Goal: Transaction & Acquisition: Purchase product/service

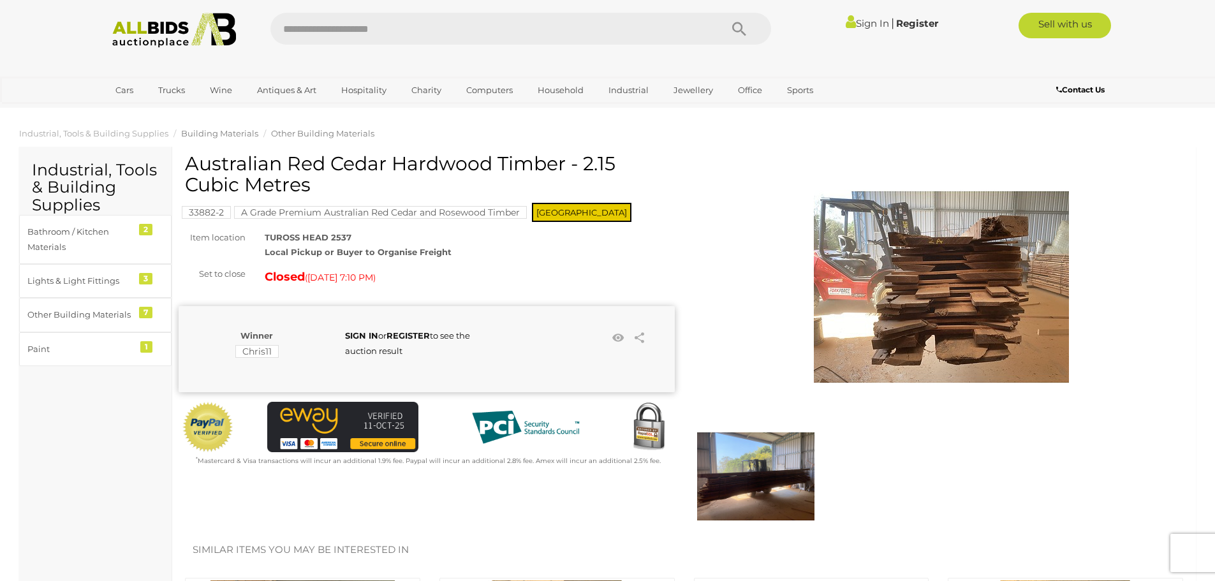
click at [245, 135] on span "Building Materials" at bounding box center [219, 133] width 77 height 10
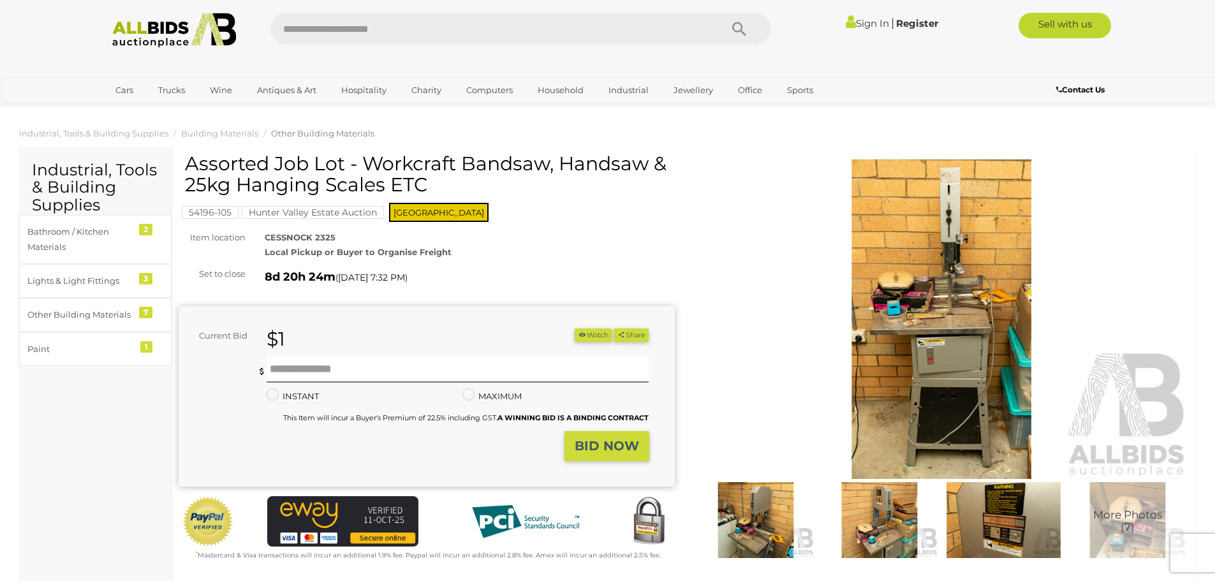
click at [391, 23] on input "text" at bounding box center [488, 29] width 437 height 32
type input "*****"
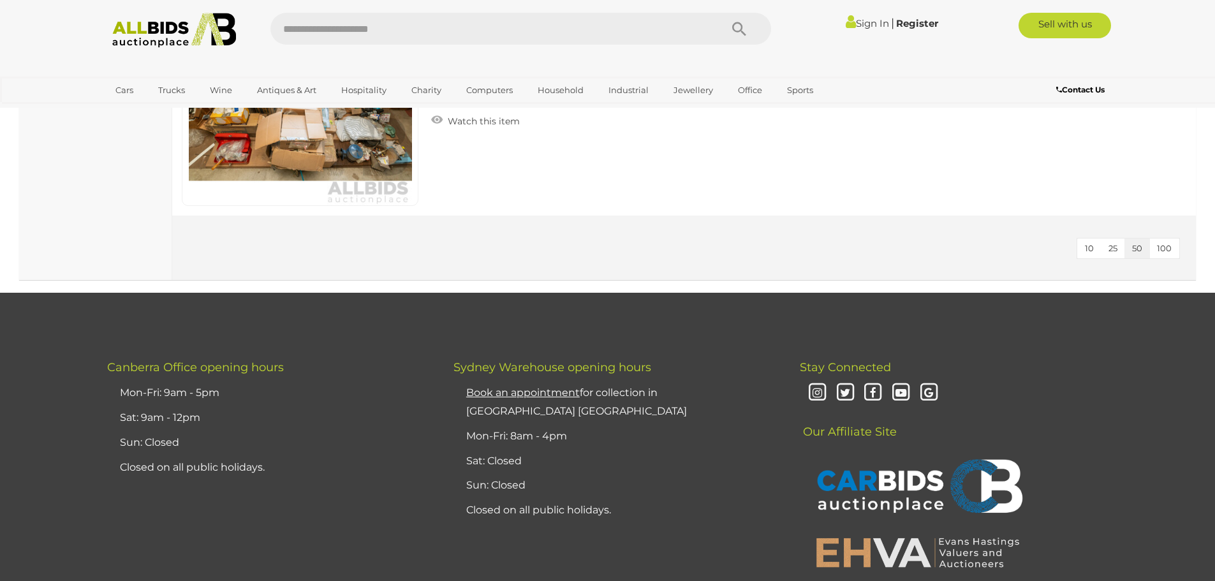
scroll to position [2890, 0]
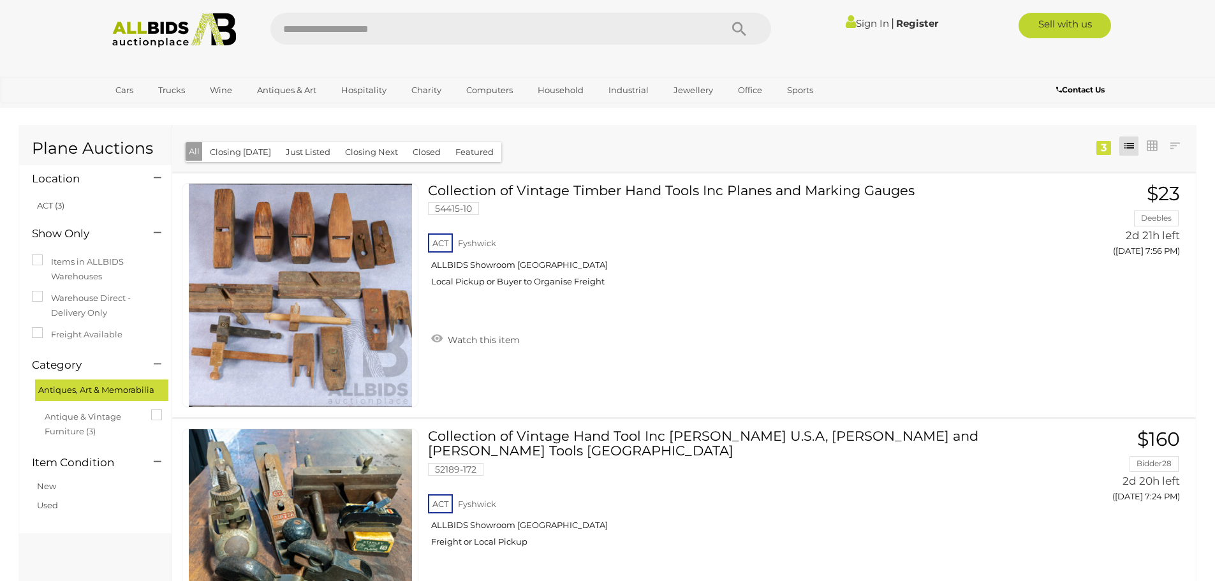
click at [386, 30] on input "text" at bounding box center [488, 29] width 437 height 32
type input "*****"
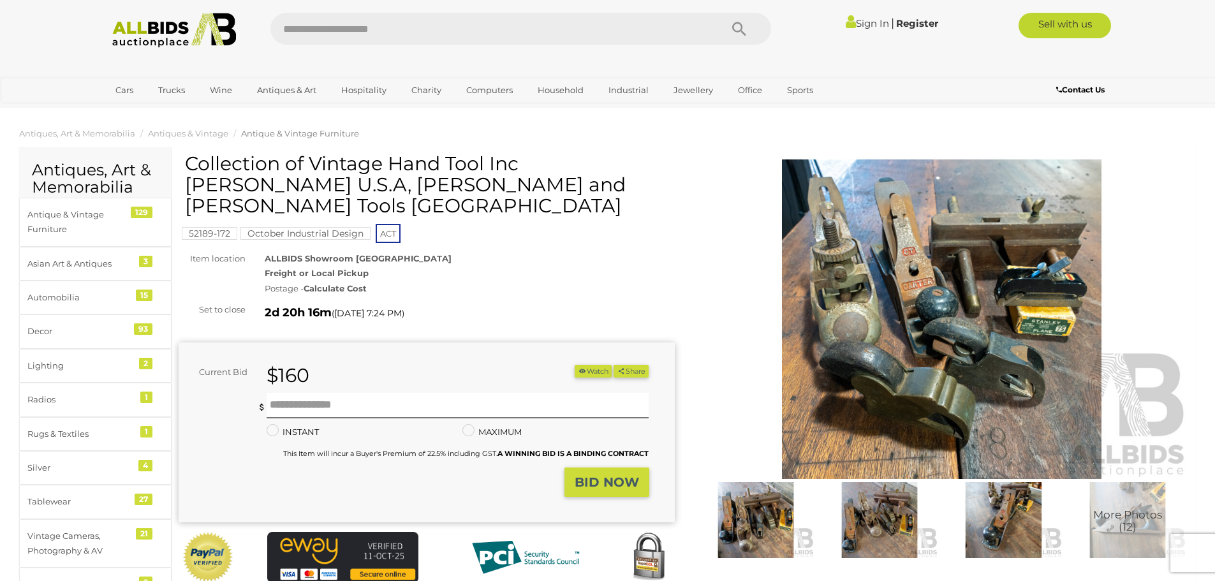
click at [972, 323] on img at bounding box center [942, 318] width 496 height 319
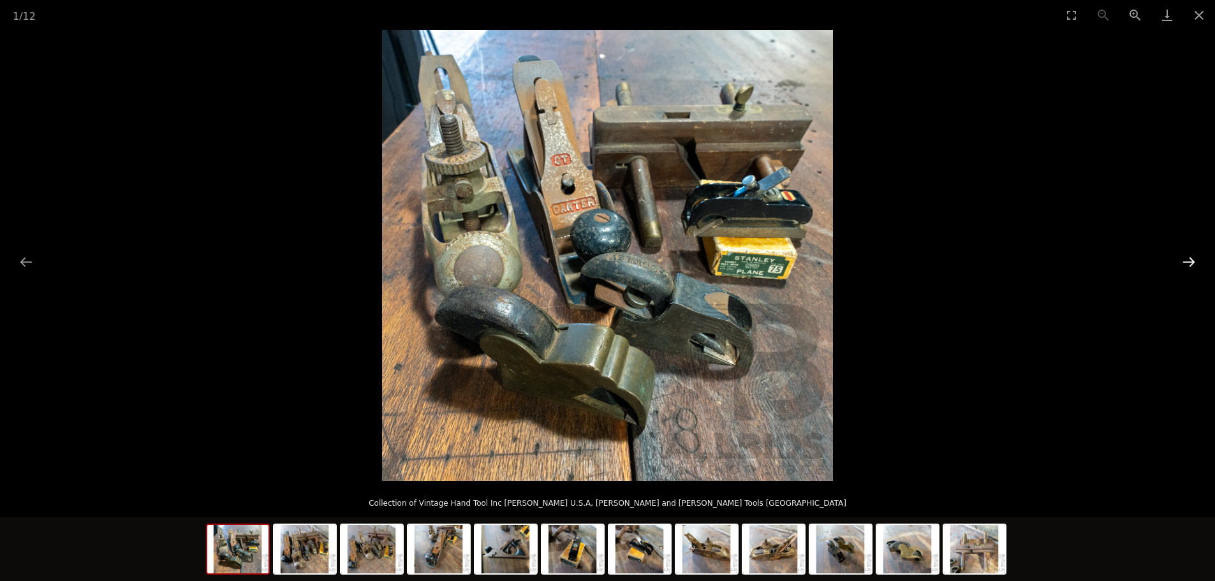
click at [1186, 267] on button "Next slide" at bounding box center [1188, 261] width 27 height 25
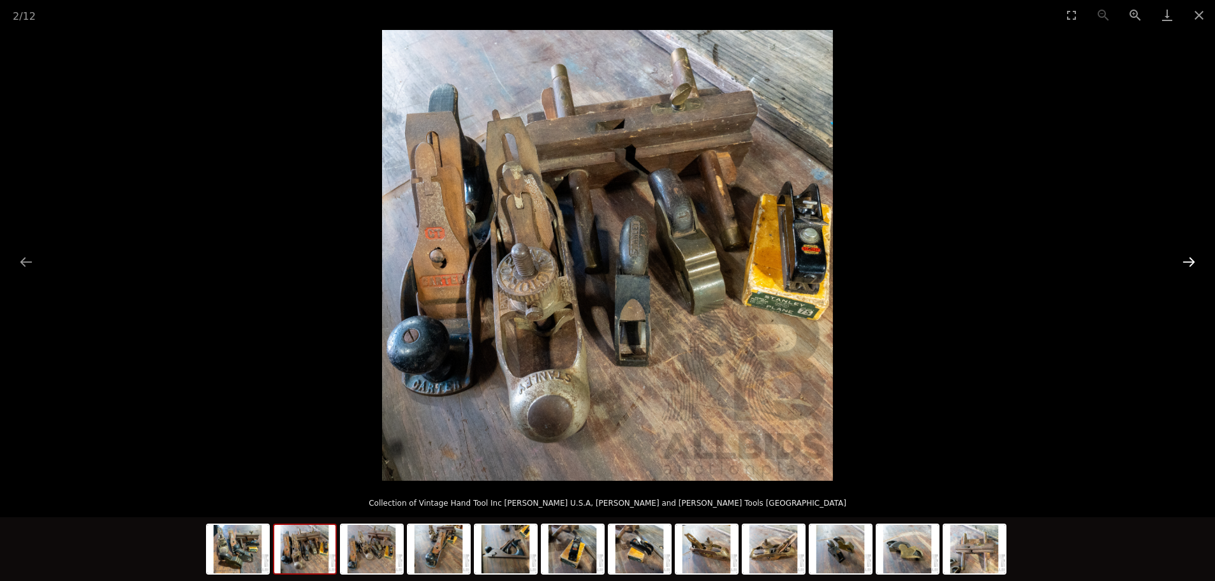
click at [1186, 267] on button "Next slide" at bounding box center [1188, 261] width 27 height 25
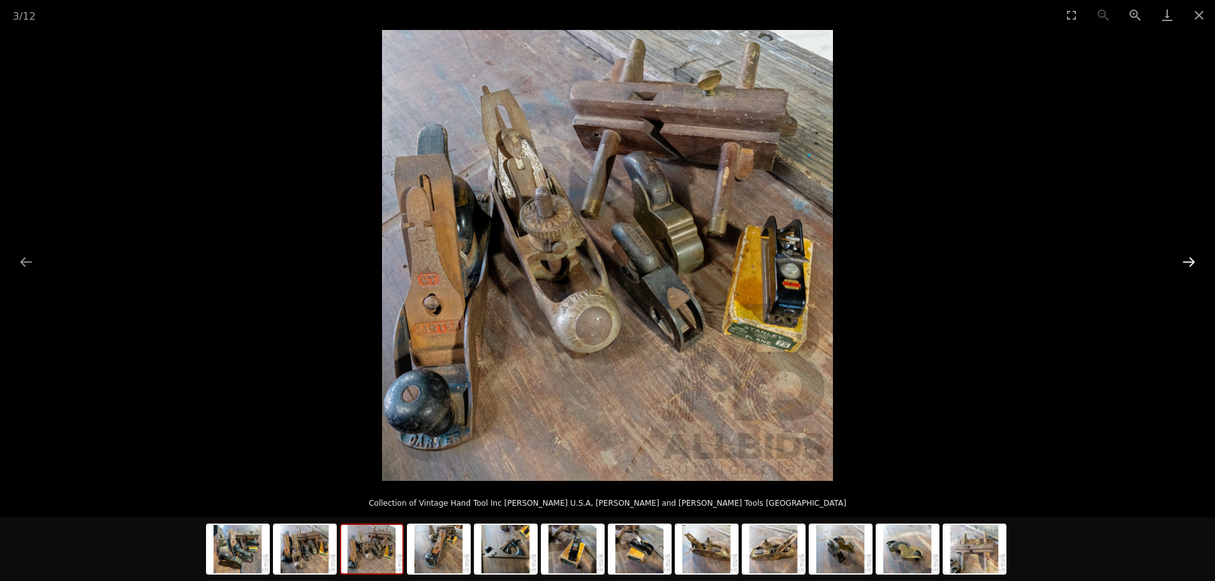
click at [1186, 267] on button "Next slide" at bounding box center [1188, 261] width 27 height 25
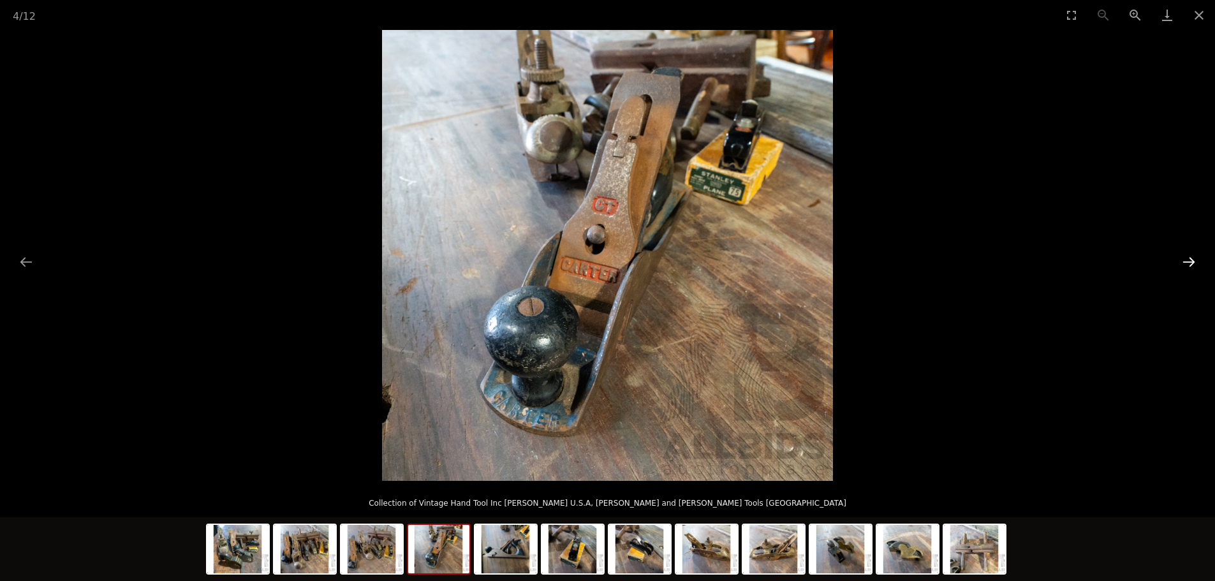
click at [1186, 267] on button "Next slide" at bounding box center [1188, 261] width 27 height 25
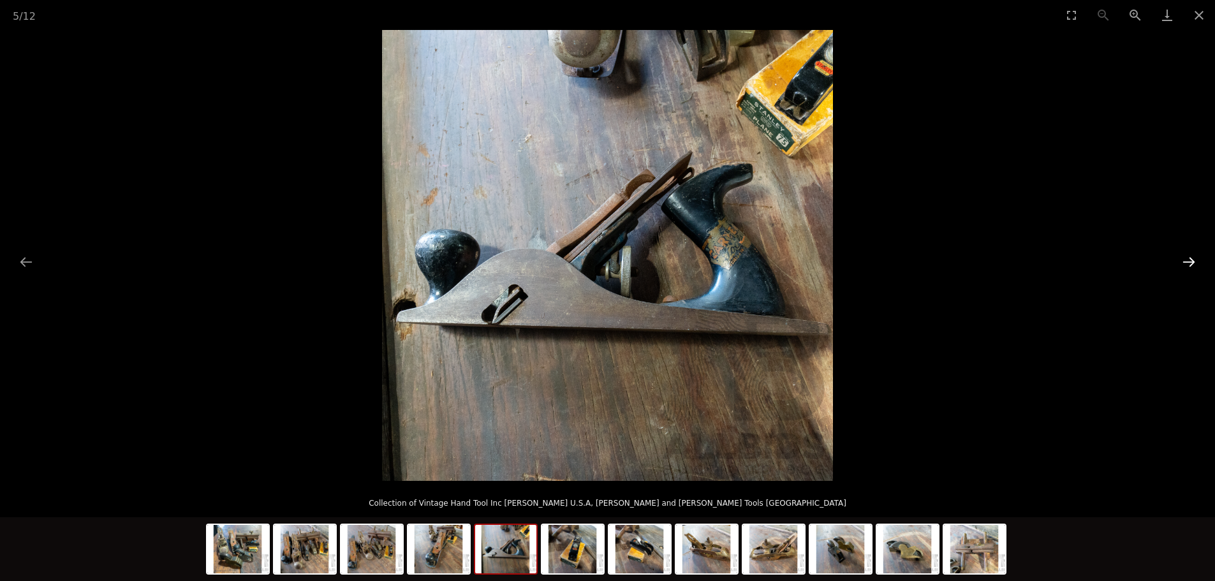
click at [1186, 267] on button "Next slide" at bounding box center [1188, 261] width 27 height 25
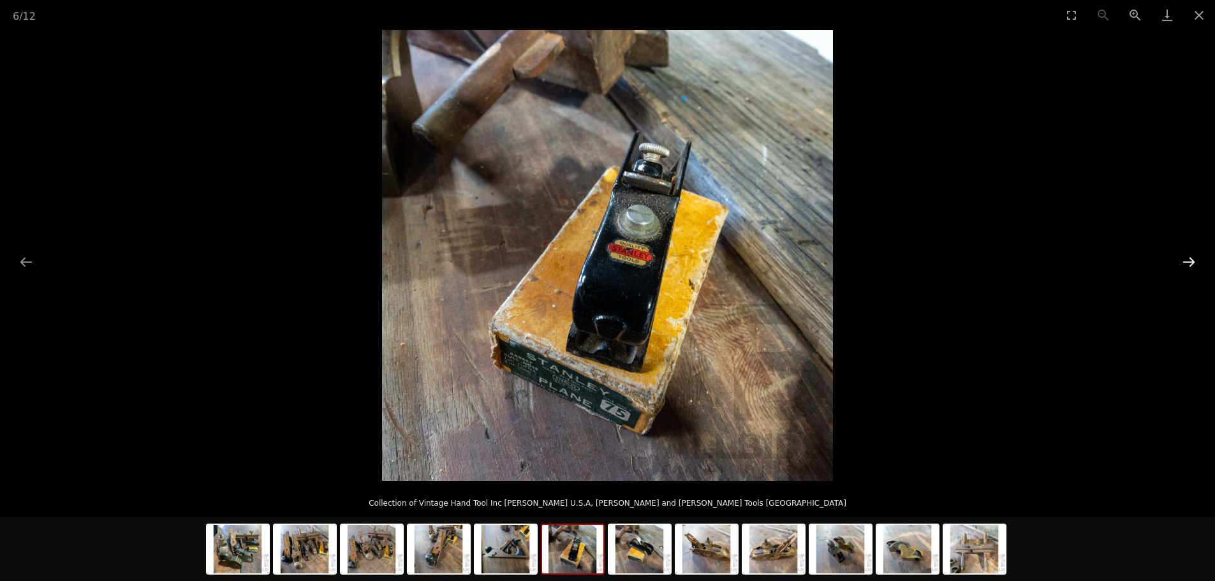
click at [1186, 267] on button "Next slide" at bounding box center [1188, 261] width 27 height 25
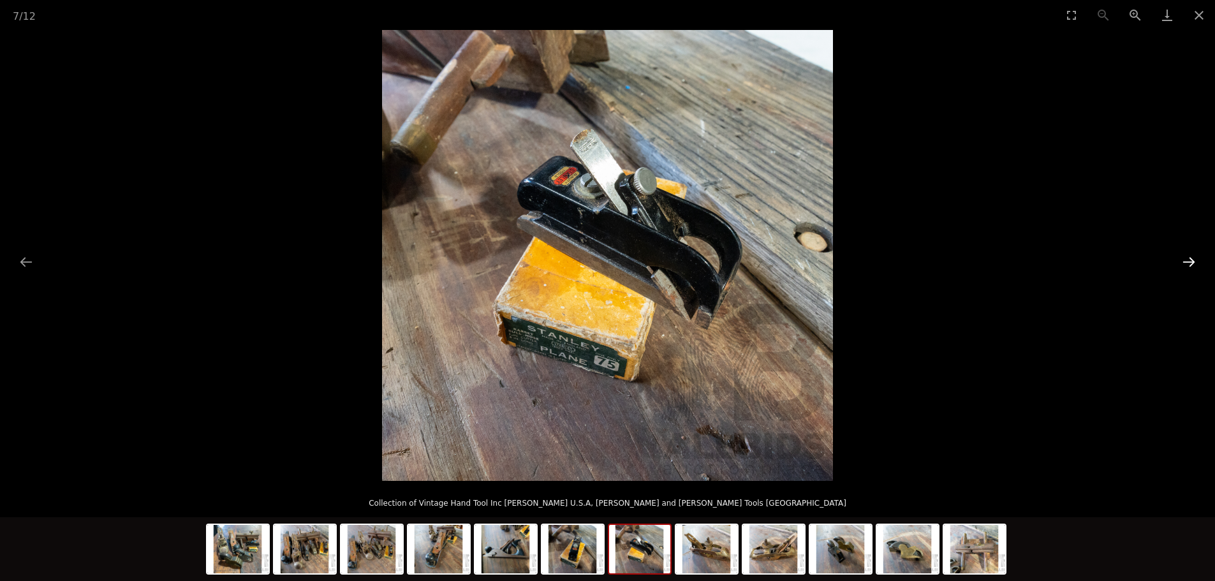
click at [1186, 267] on button "Next slide" at bounding box center [1188, 261] width 27 height 25
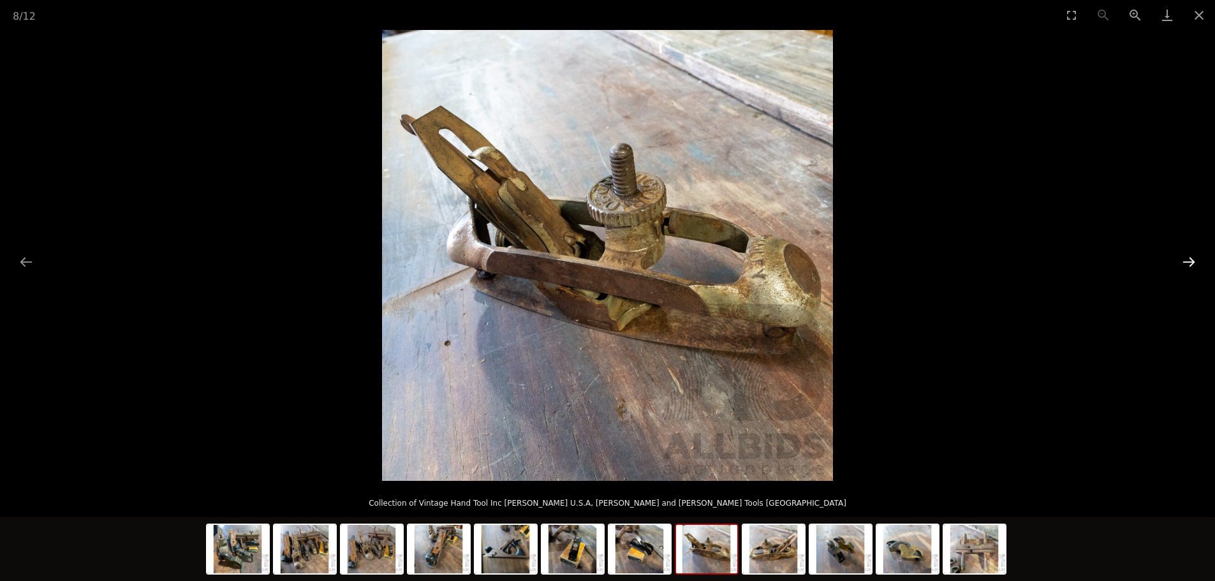
click at [1186, 267] on button "Next slide" at bounding box center [1188, 261] width 27 height 25
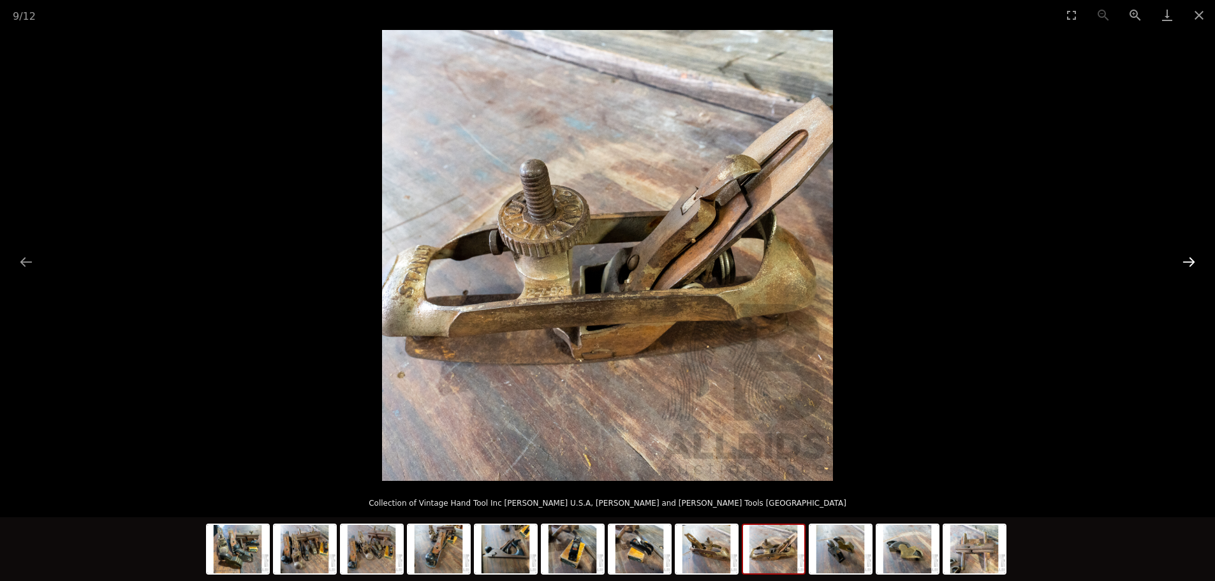
click at [1186, 267] on button "Next slide" at bounding box center [1188, 261] width 27 height 25
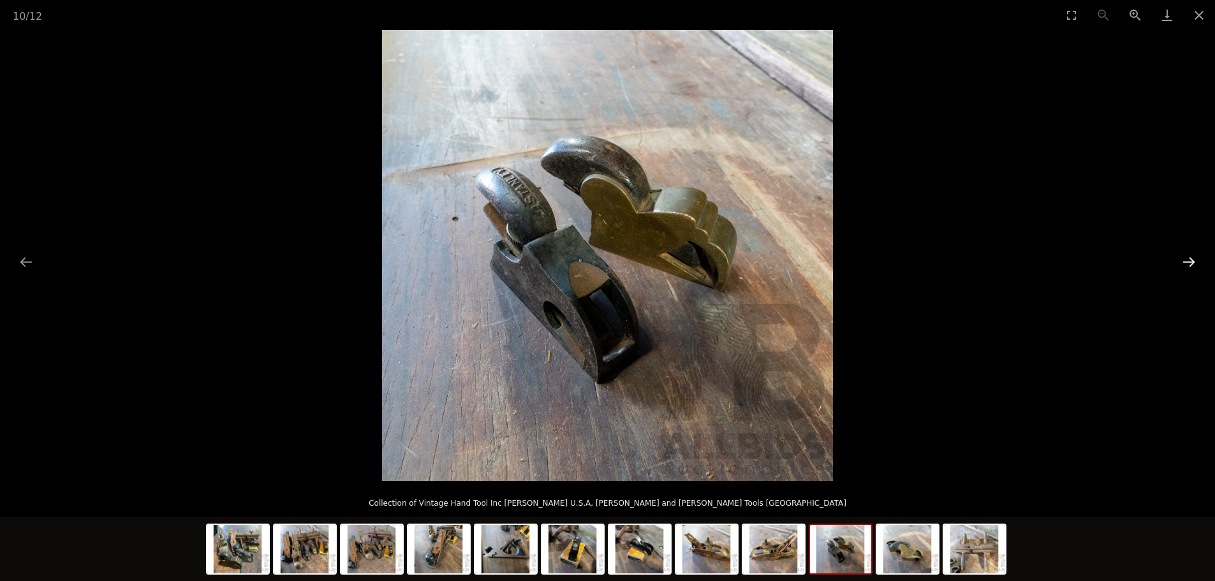
click at [1188, 266] on button "Next slide" at bounding box center [1188, 261] width 27 height 25
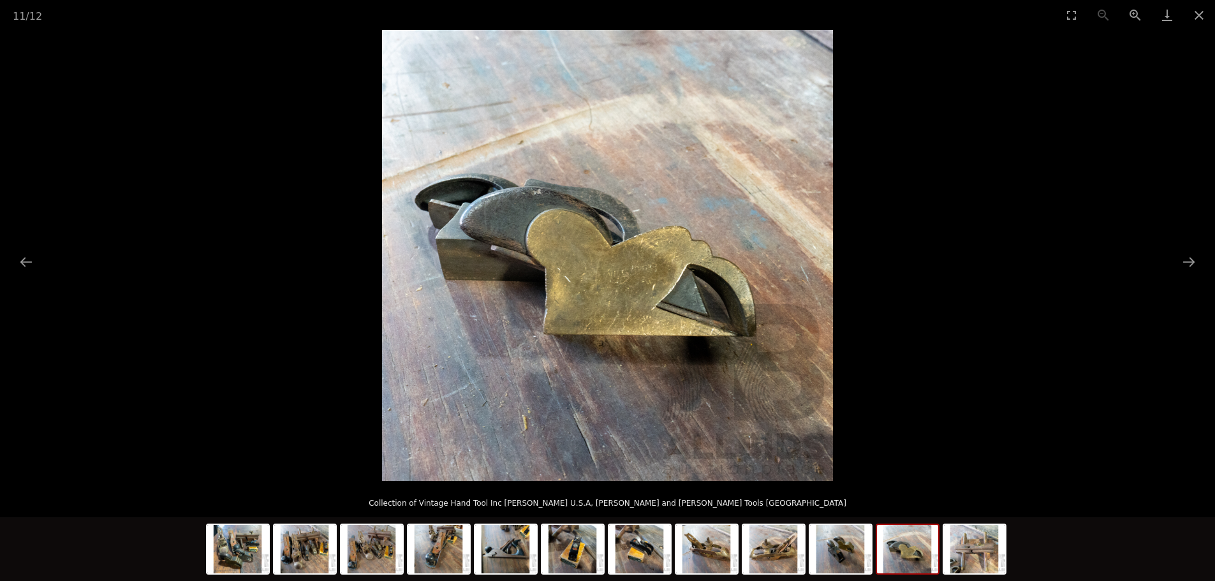
click at [668, 315] on img at bounding box center [607, 255] width 451 height 451
click at [1207, 268] on picture at bounding box center [607, 255] width 1215 height 451
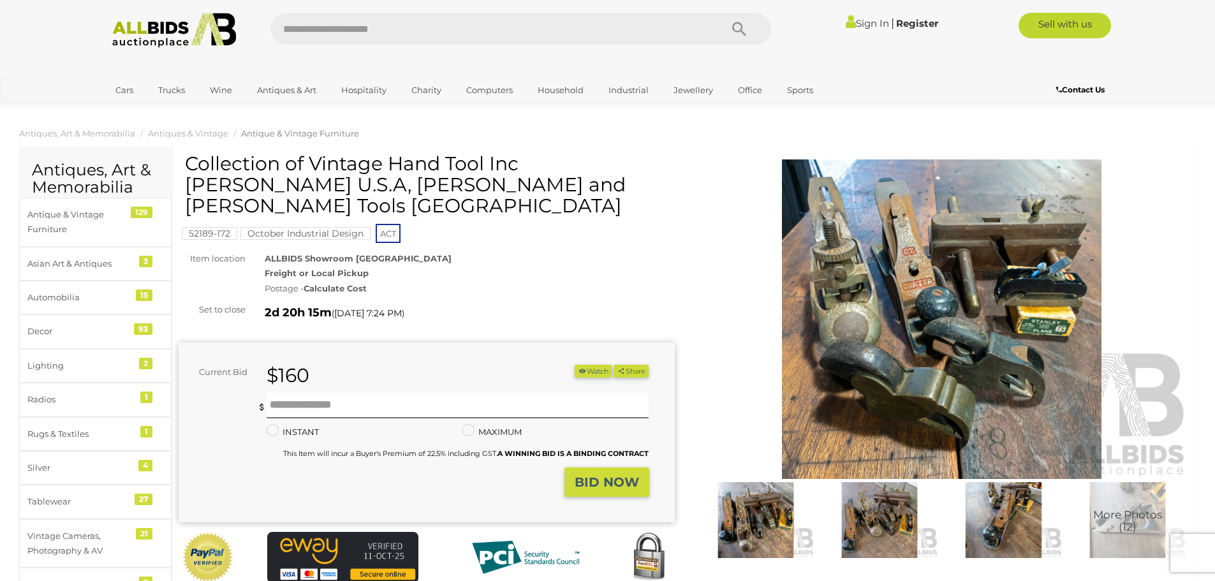
click at [1202, 263] on picture at bounding box center [607, 255] width 1215 height 451
click at [854, 33] on div "Sign In | Register" at bounding box center [862, 23] width 164 height 20
click at [595, 365] on button "Watch" at bounding box center [592, 371] width 37 height 13
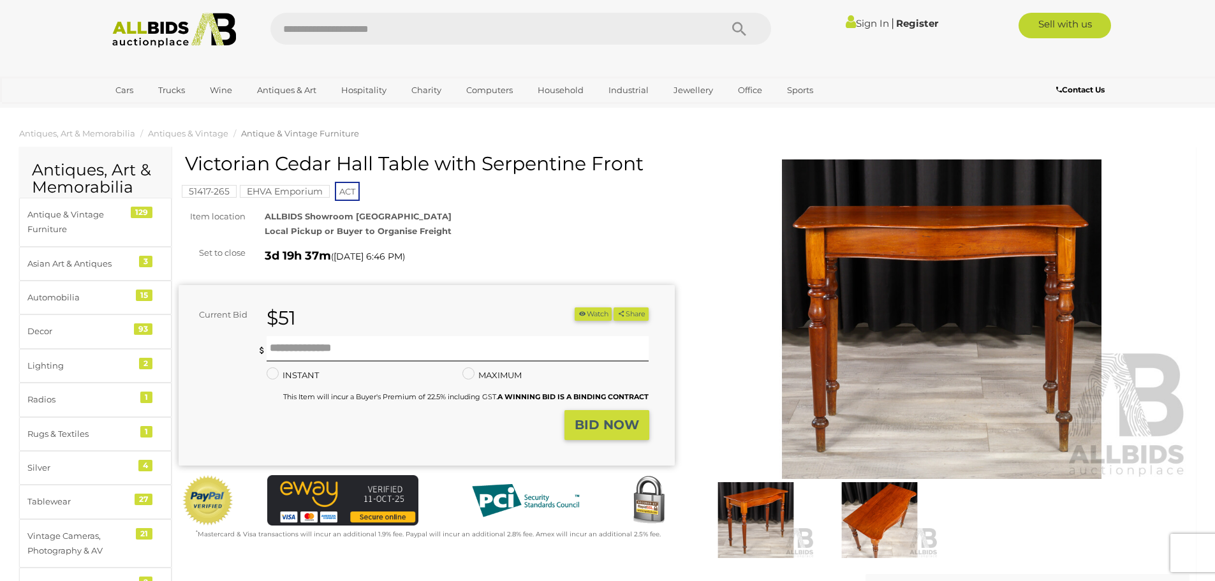
click at [924, 334] on img at bounding box center [942, 318] width 496 height 319
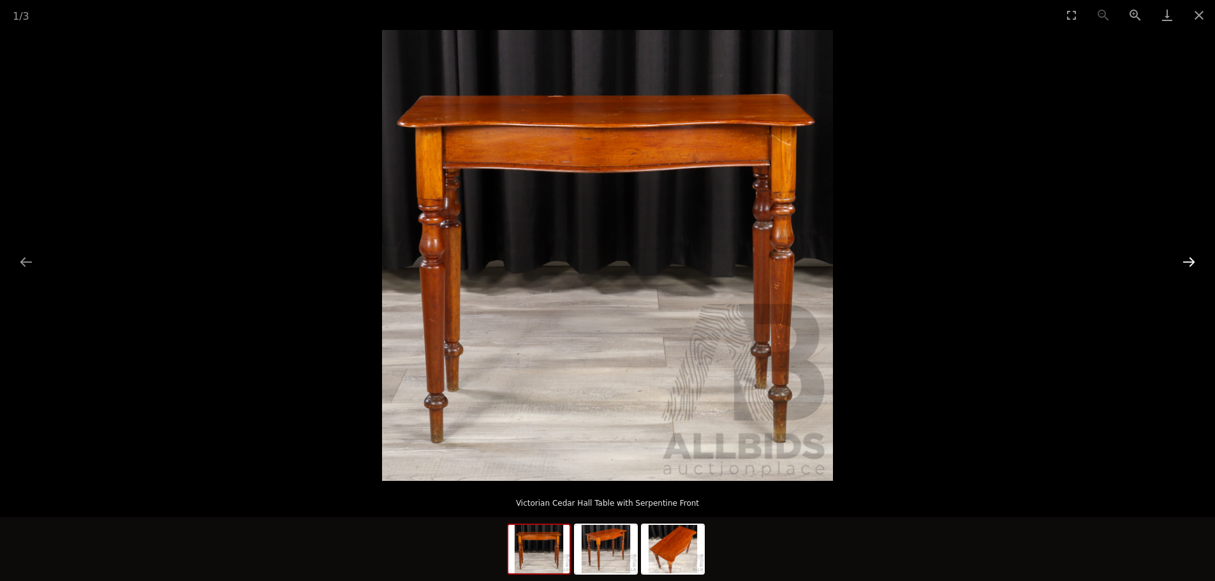
click at [1184, 262] on button "Next slide" at bounding box center [1188, 261] width 27 height 25
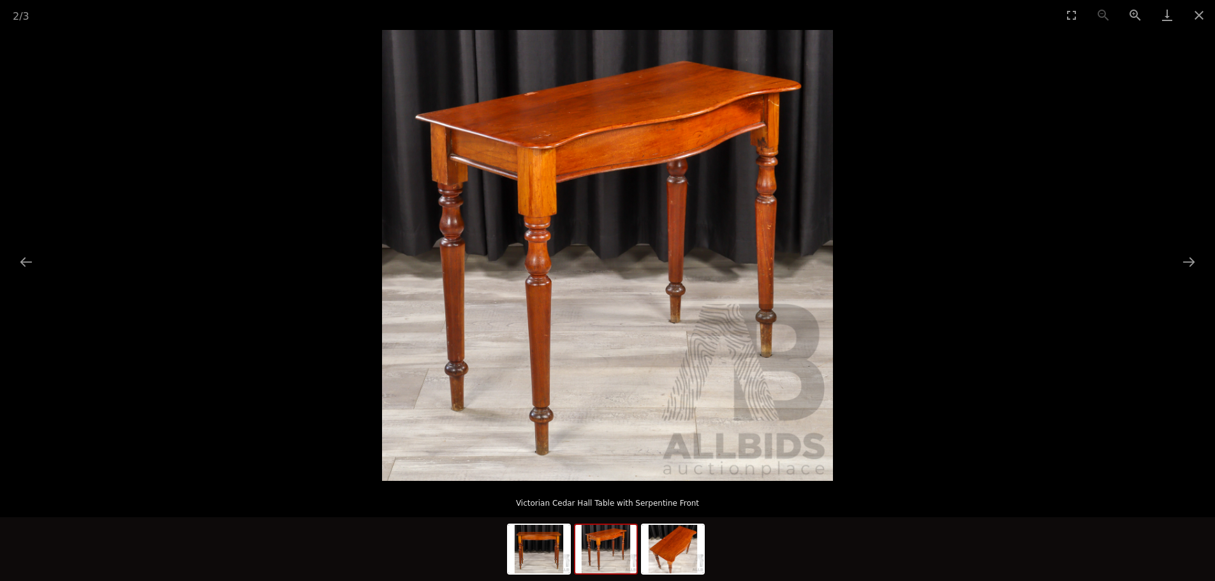
click at [608, 332] on img at bounding box center [607, 255] width 451 height 451
click at [551, 318] on img at bounding box center [607, 255] width 451 height 451
click at [552, 318] on img at bounding box center [607, 255] width 451 height 451
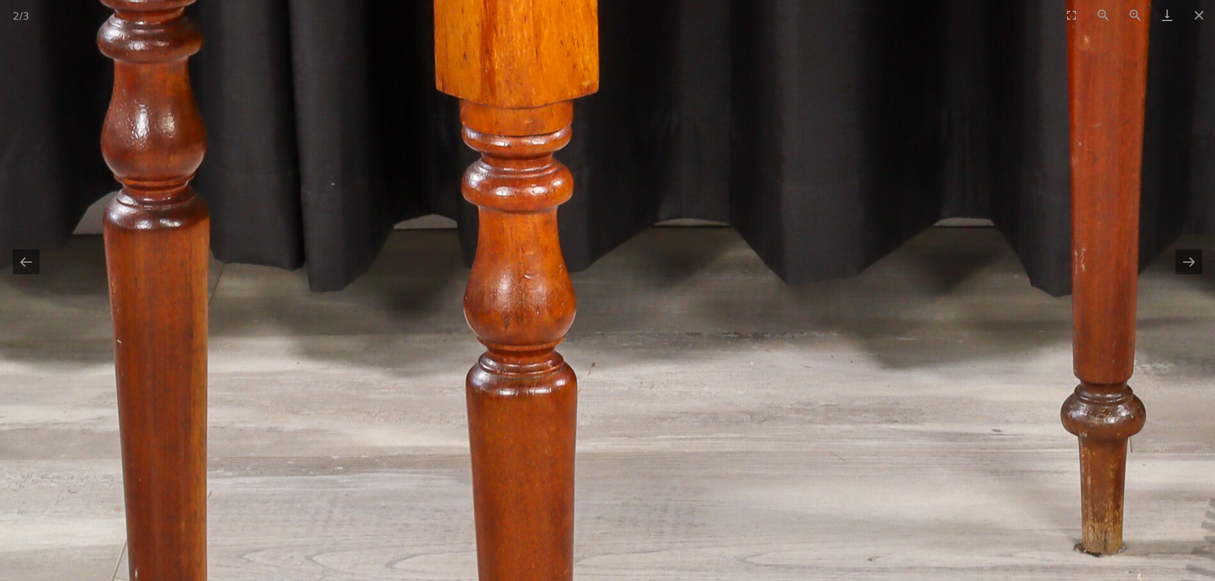
drag, startPoint x: 465, startPoint y: 191, endPoint x: 479, endPoint y: 363, distance: 172.7
click at [479, 363] on img at bounding box center [814, 267] width 1913 height 1913
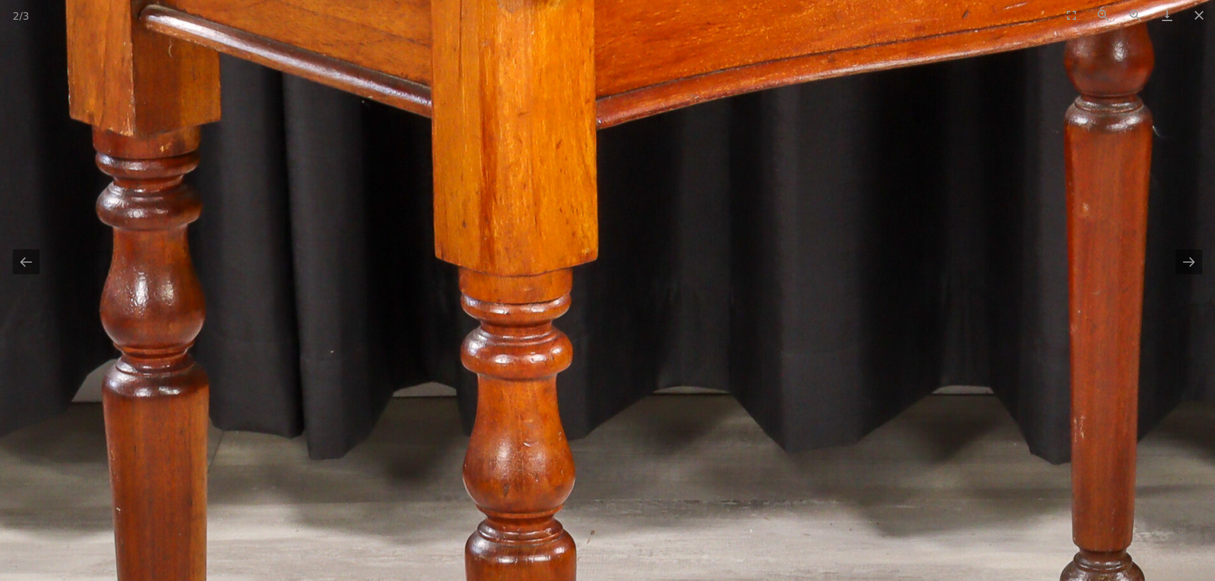
drag, startPoint x: 474, startPoint y: 223, endPoint x: 476, endPoint y: 307, distance: 84.2
click at [476, 307] on img at bounding box center [813, 435] width 1913 height 1913
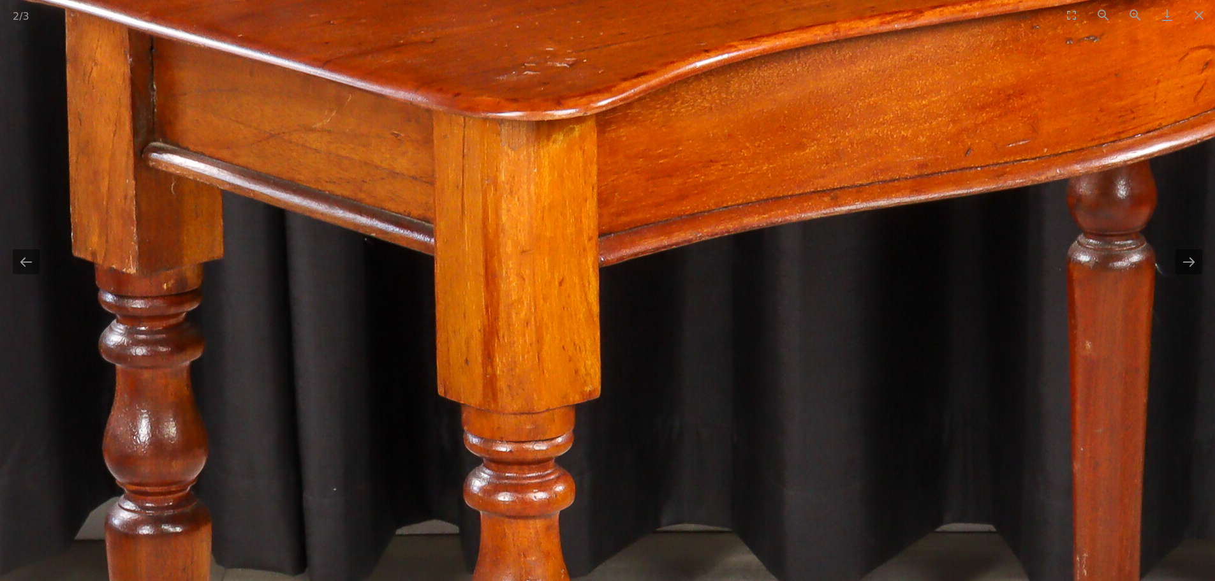
click at [477, 307] on img at bounding box center [816, 573] width 1913 height 1913
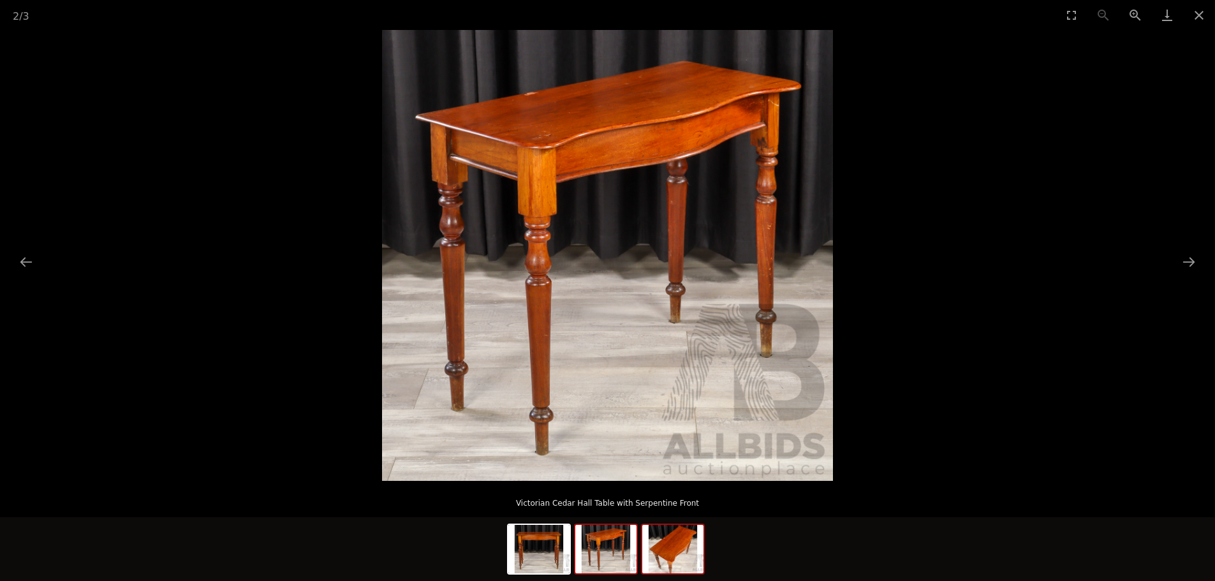
click at [674, 547] on img at bounding box center [672, 549] width 61 height 48
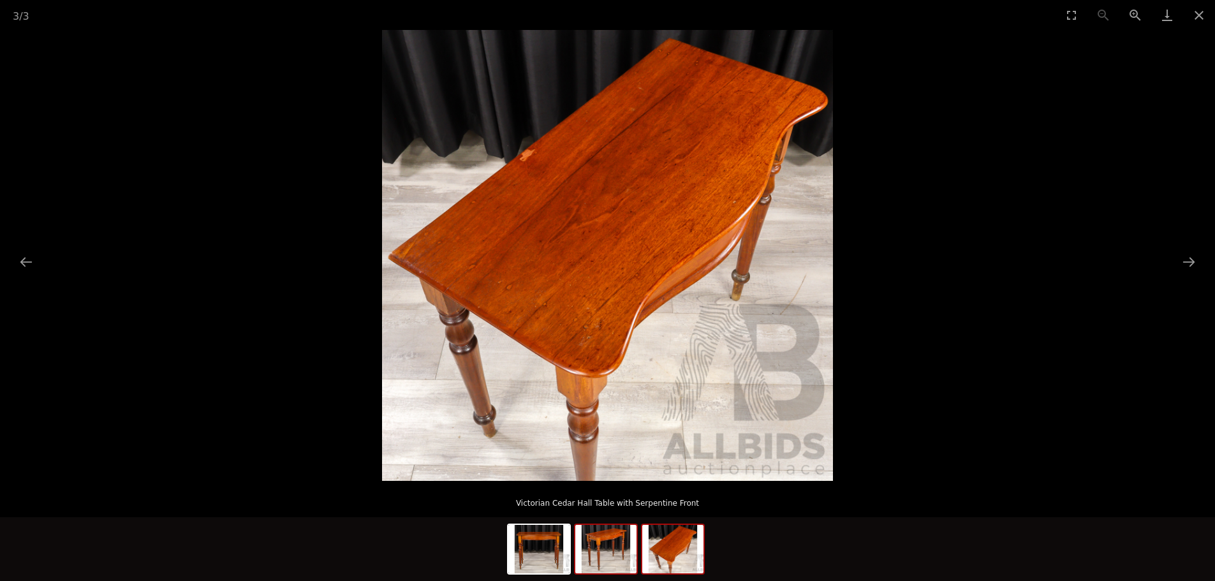
click at [609, 551] on img at bounding box center [605, 549] width 61 height 48
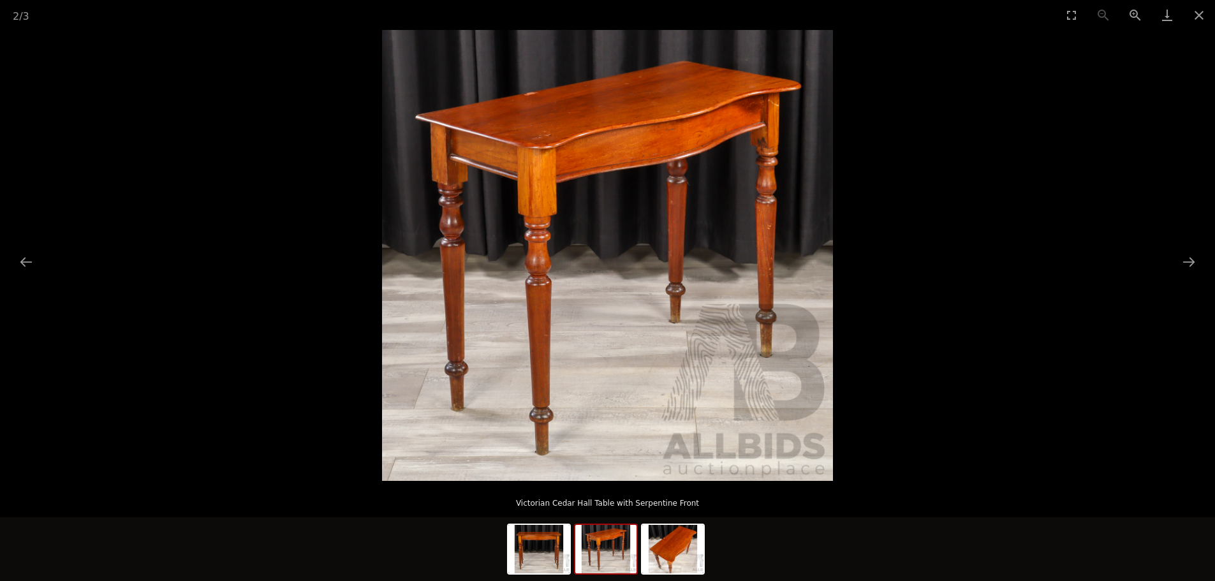
click at [715, 548] on div at bounding box center [607, 549] width 1215 height 64
click at [680, 551] on img at bounding box center [672, 549] width 61 height 48
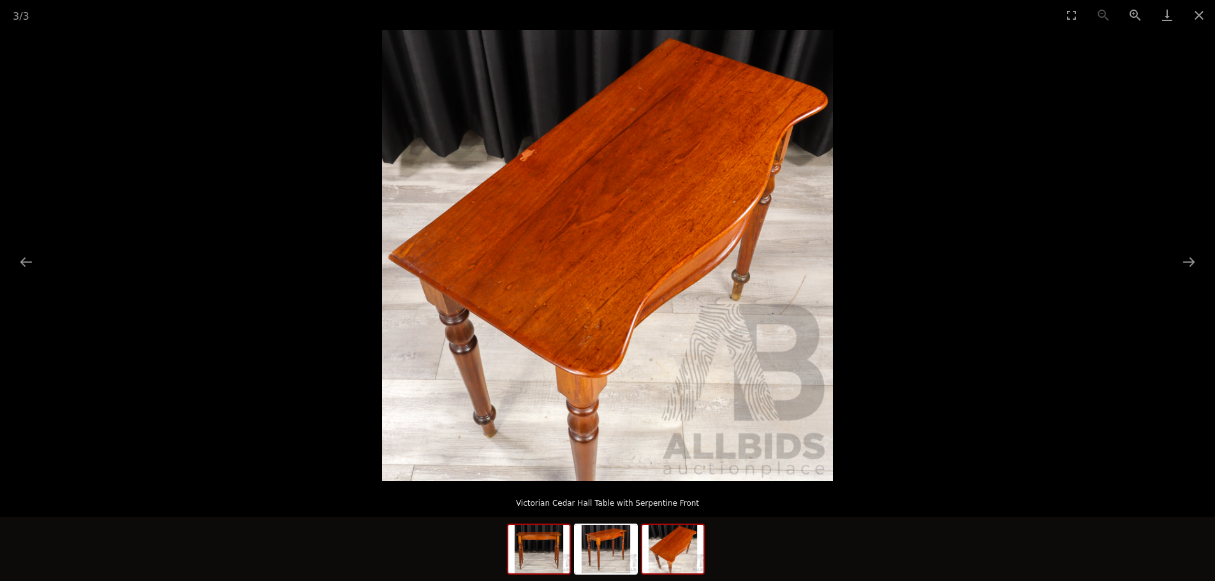
click at [534, 555] on img at bounding box center [538, 549] width 61 height 48
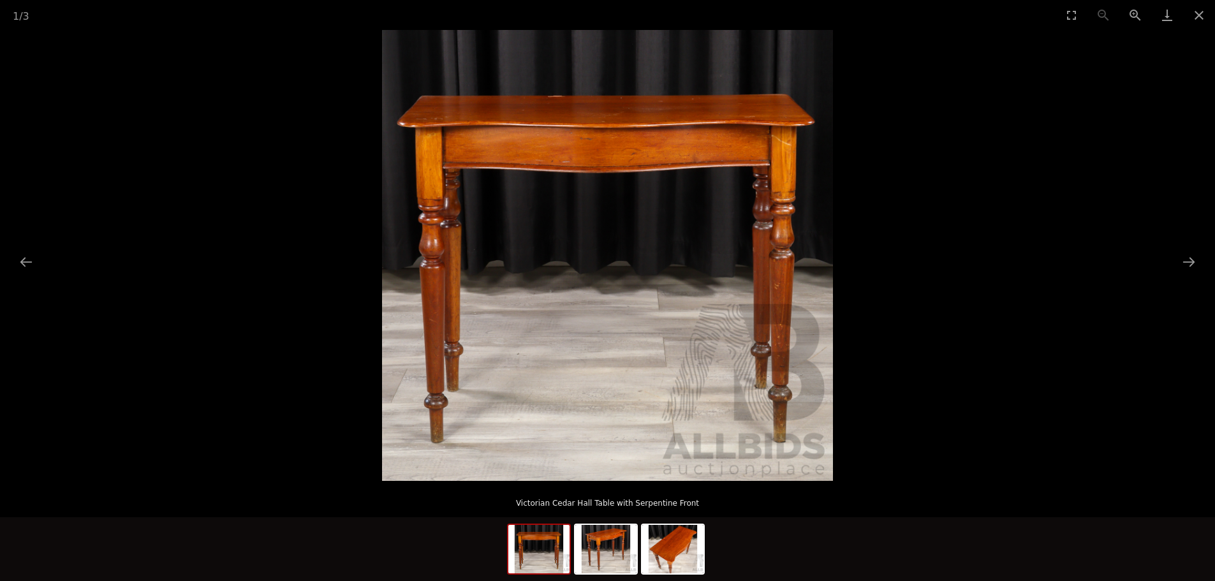
click at [437, 367] on img at bounding box center [607, 255] width 451 height 451
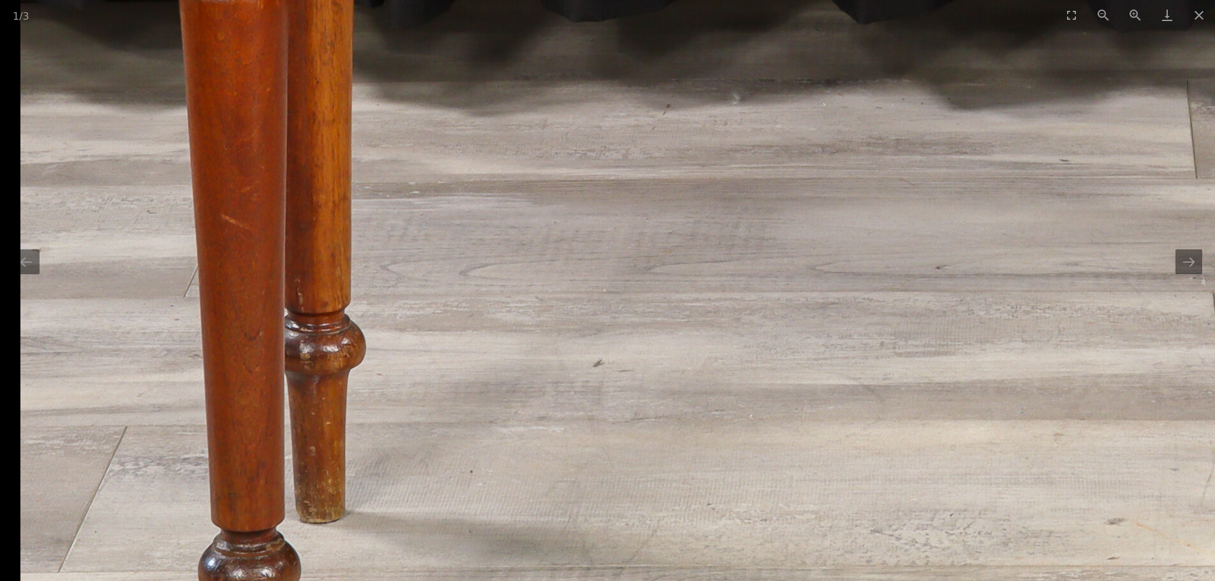
drag, startPoint x: 285, startPoint y: 448, endPoint x: 407, endPoint y: 513, distance: 138.3
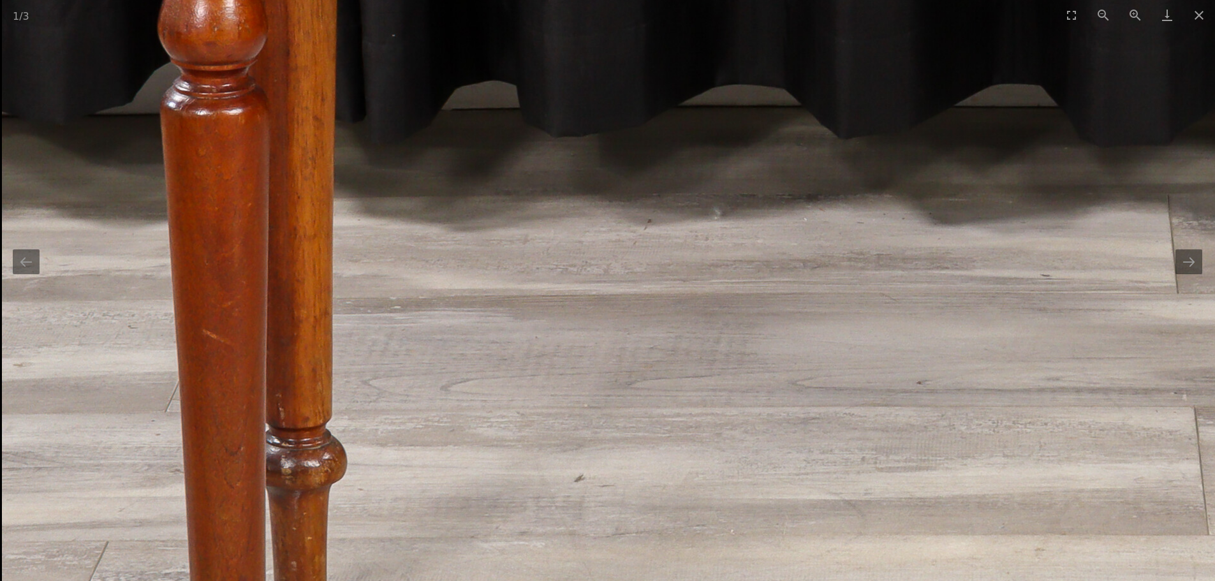
drag, startPoint x: 343, startPoint y: 225, endPoint x: 422, endPoint y: 440, distance: 228.9
click at [422, 440] on img at bounding box center [958, 60] width 1913 height 1913
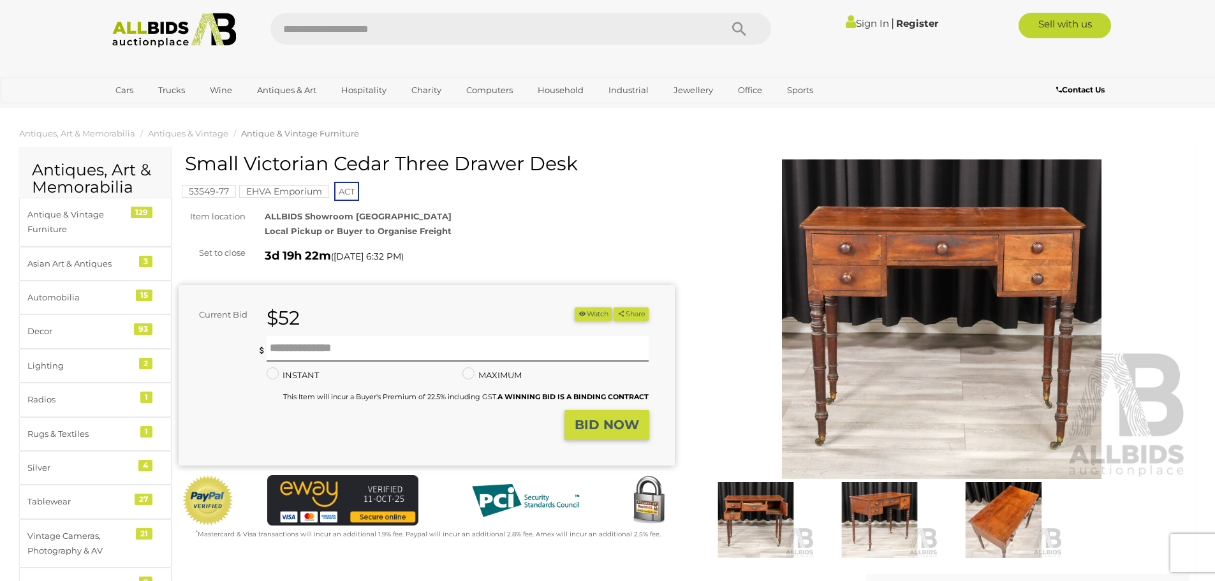
click at [873, 534] on img at bounding box center [879, 520] width 117 height 76
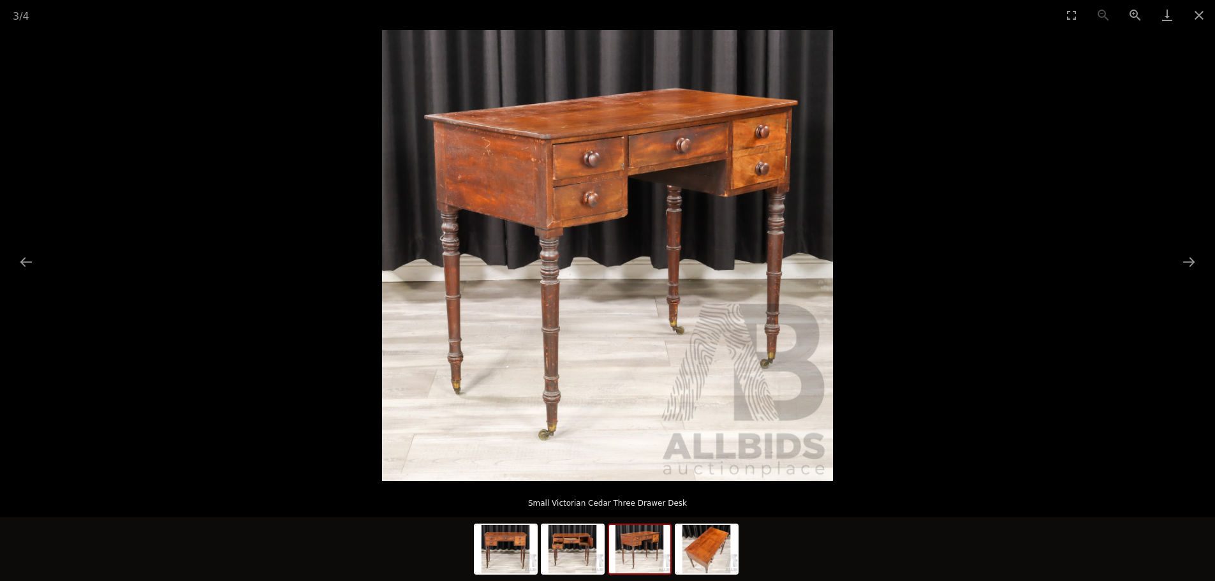
click at [603, 262] on img at bounding box center [607, 255] width 451 height 451
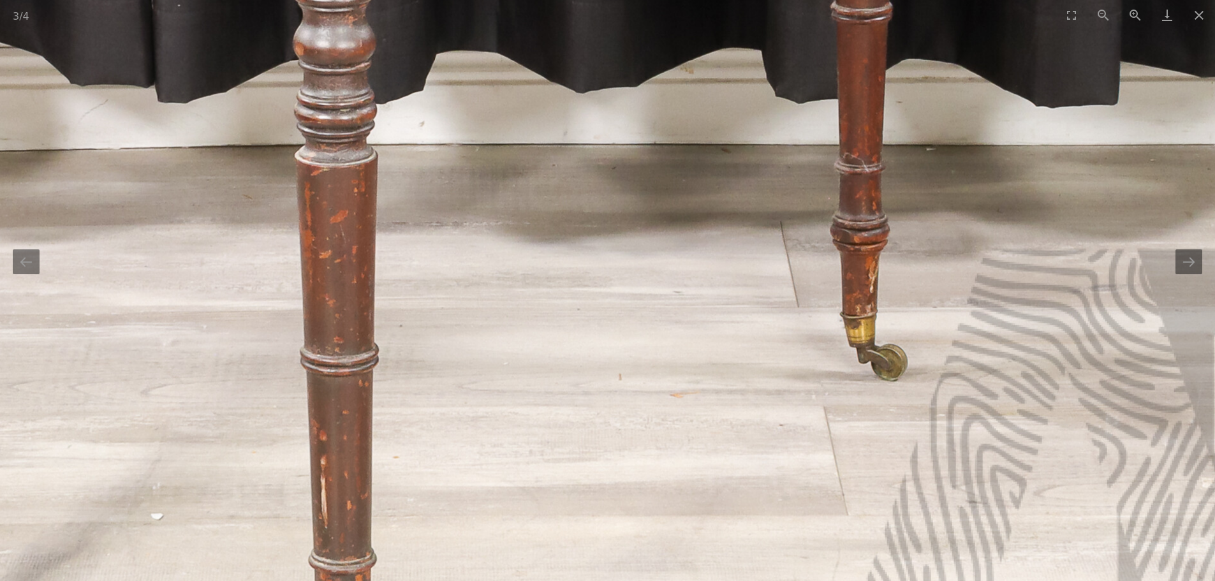
drag, startPoint x: 449, startPoint y: 412, endPoint x: 411, endPoint y: 148, distance: 266.6
click at [411, 152] on img at bounding box center [580, 44] width 1913 height 1913
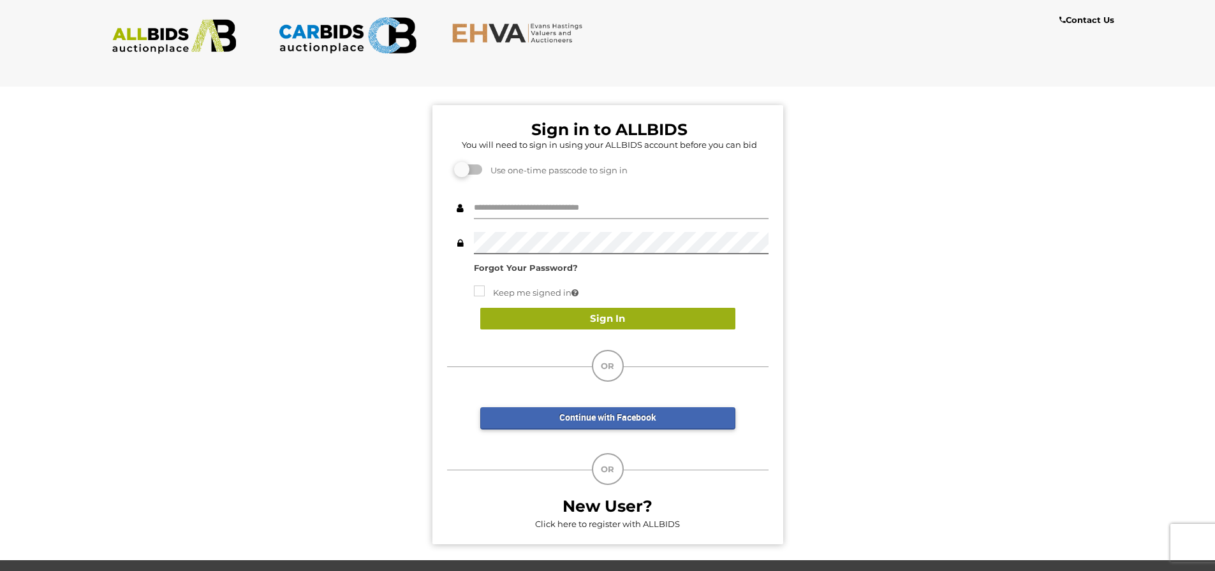
type input "****"
click at [584, 321] on button "Sign In" at bounding box center [607, 319] width 255 height 22
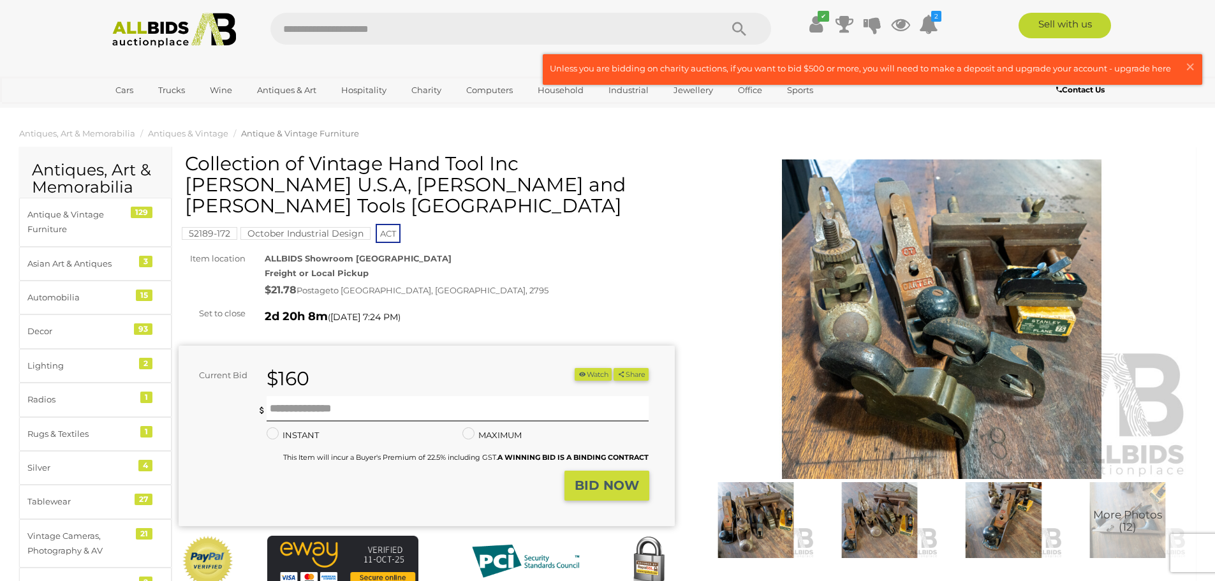
click at [283, 135] on span "Antique & Vintage Furniture" at bounding box center [300, 133] width 118 height 10
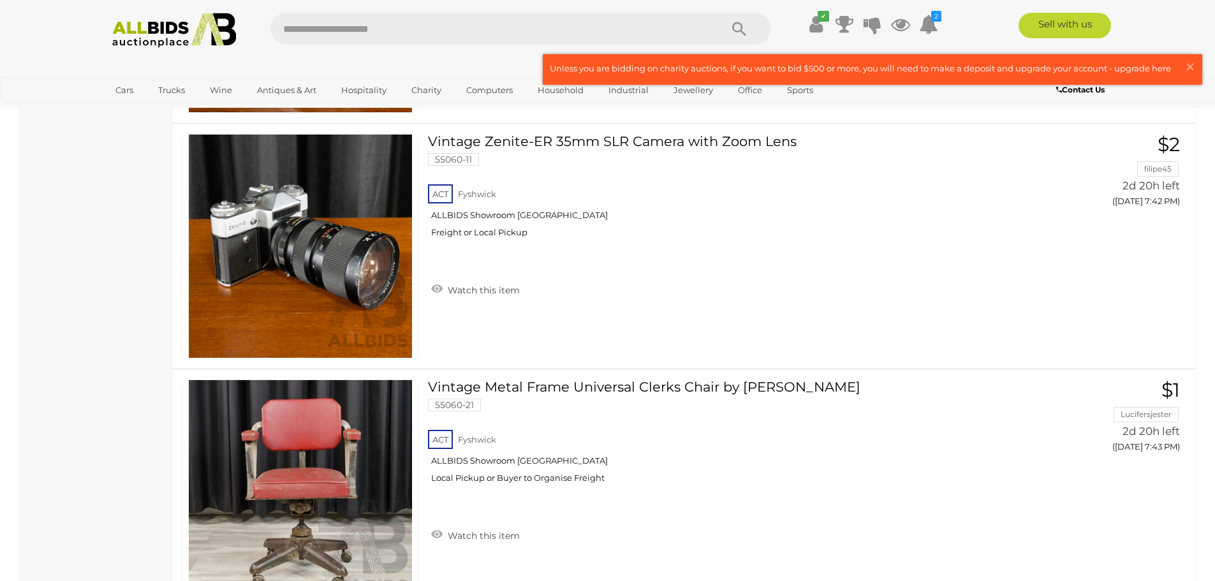
scroll to position [12185, 0]
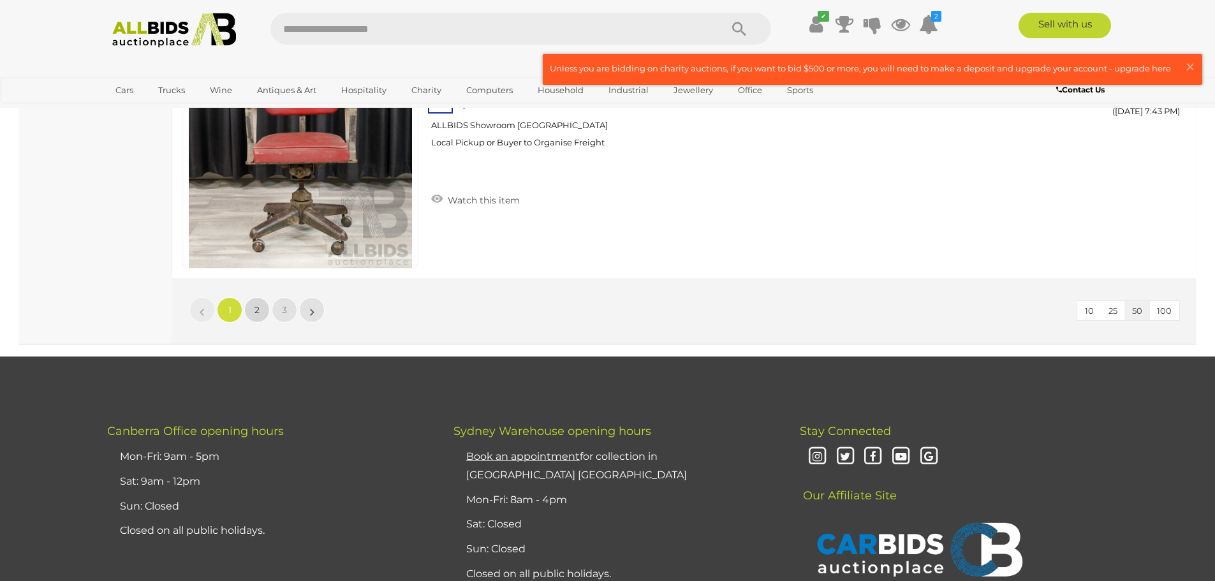
click at [261, 301] on link "2" at bounding box center [257, 310] width 26 height 26
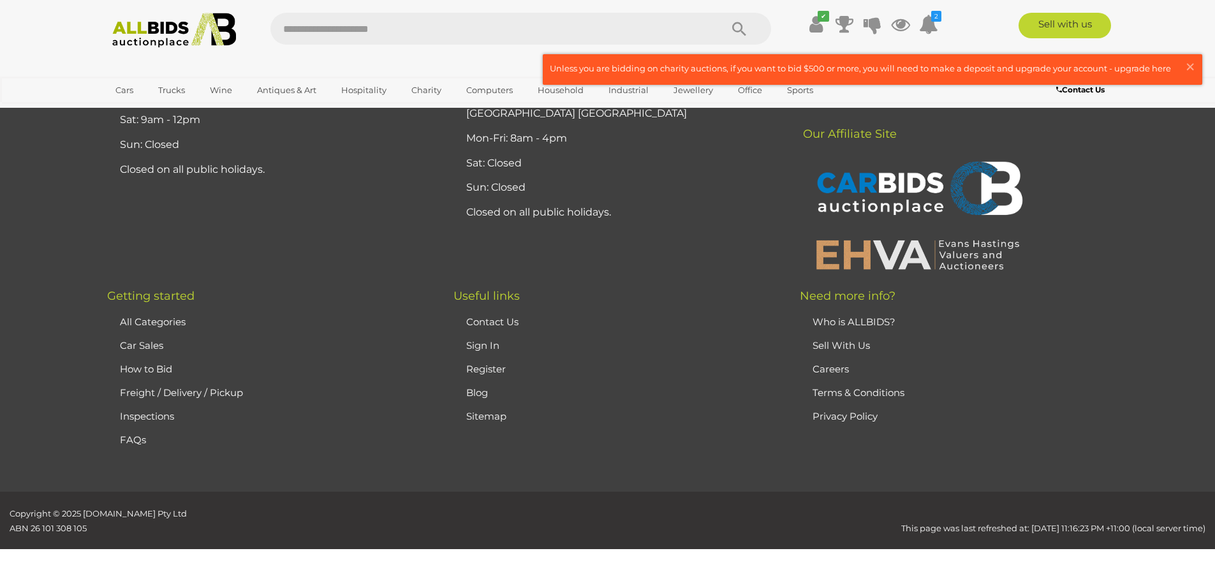
scroll to position [62, 0]
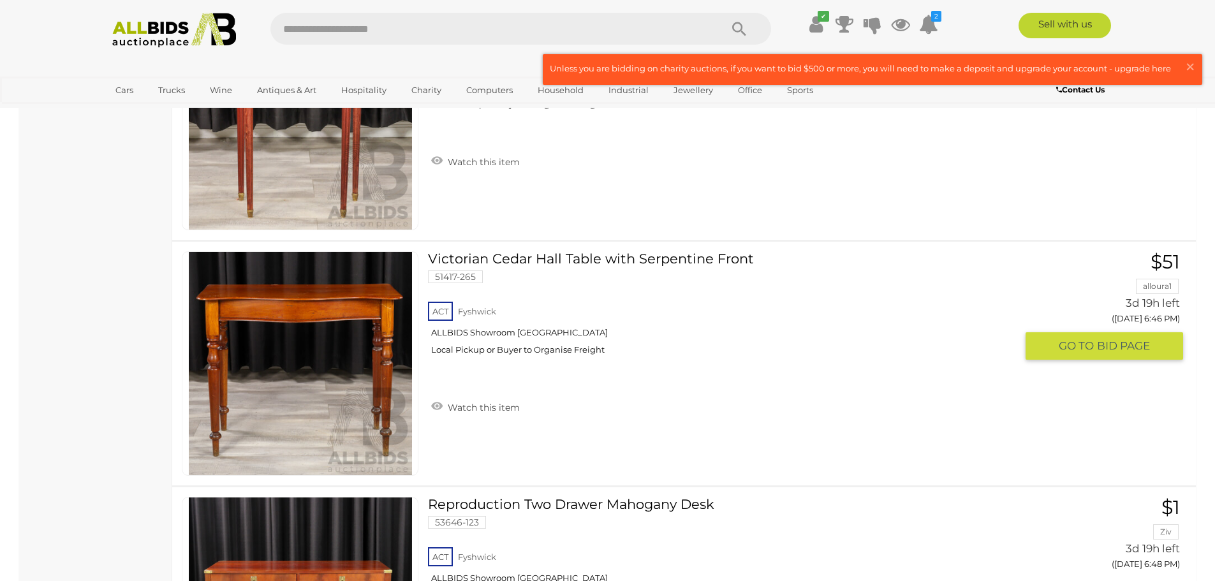
scroll to position [8559, 0]
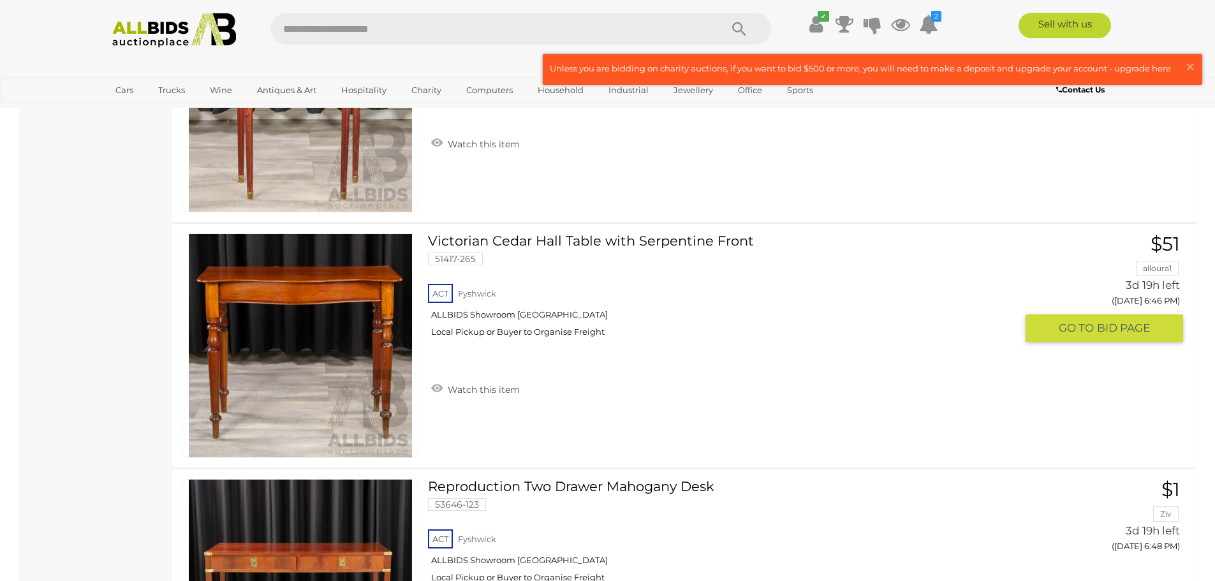
click at [443, 389] on link "Watch this item" at bounding box center [475, 388] width 95 height 19
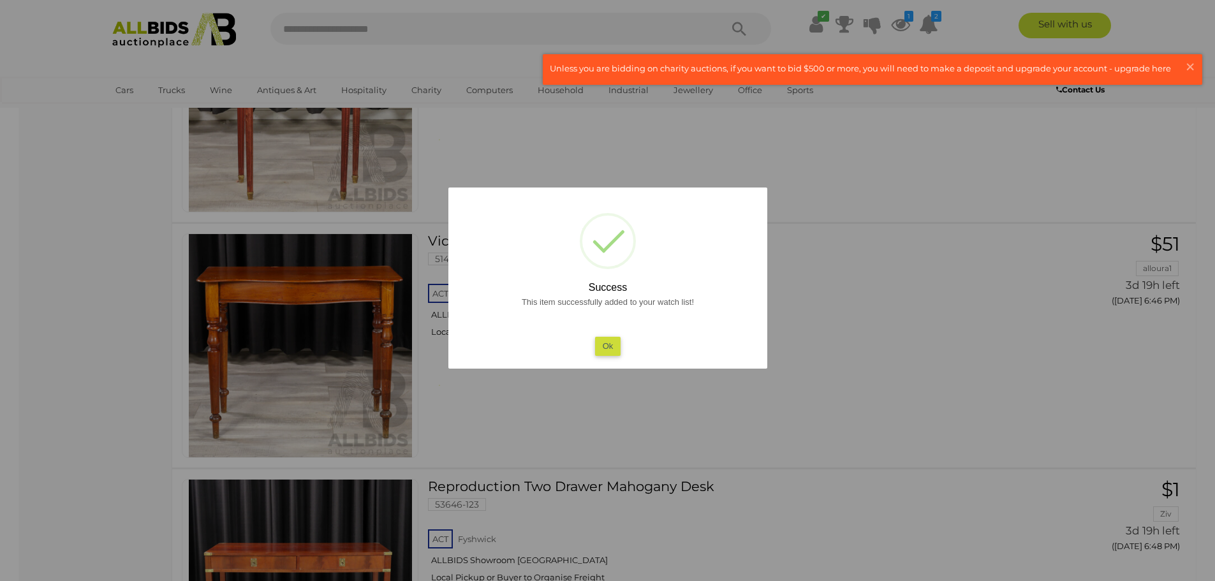
click at [603, 345] on button "Ok" at bounding box center [607, 346] width 26 height 18
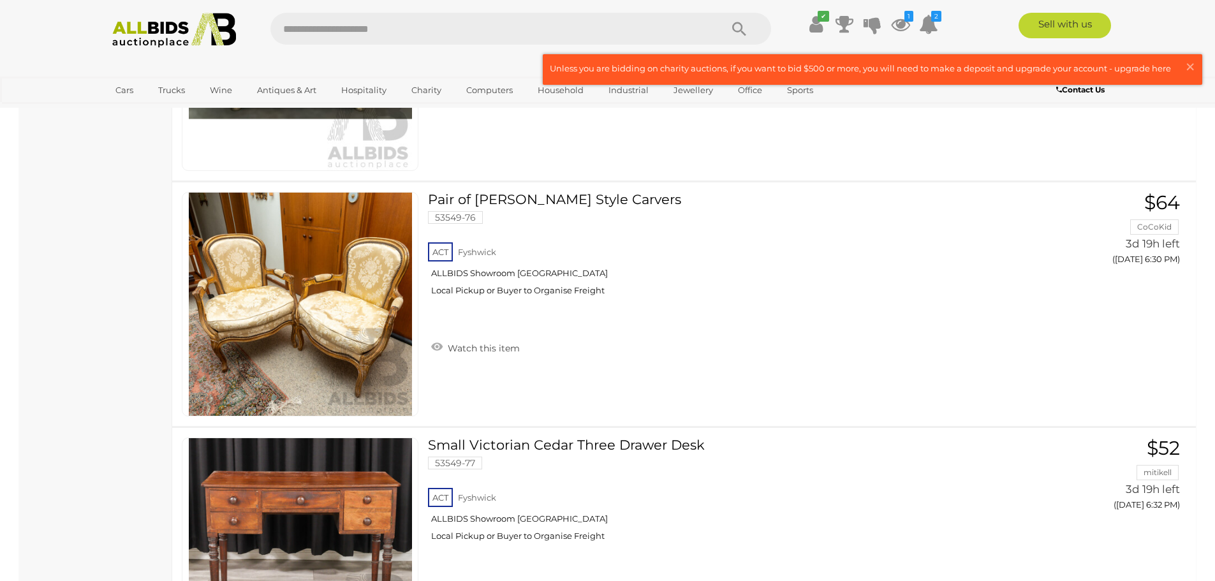
scroll to position [6753, 0]
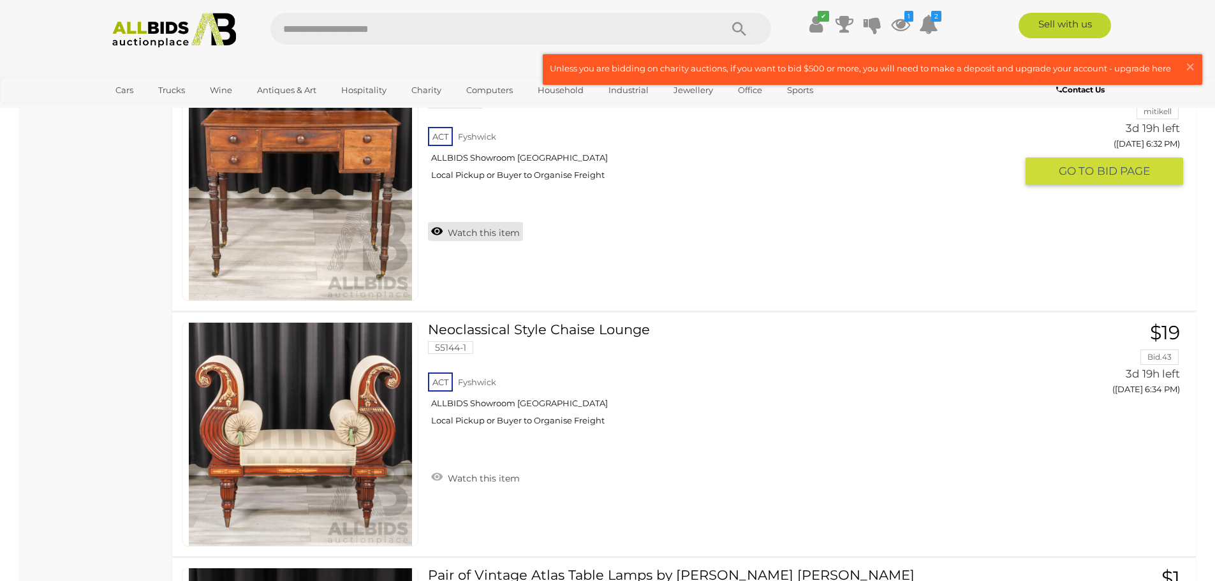
click at [453, 232] on link "Watch this item" at bounding box center [475, 231] width 95 height 19
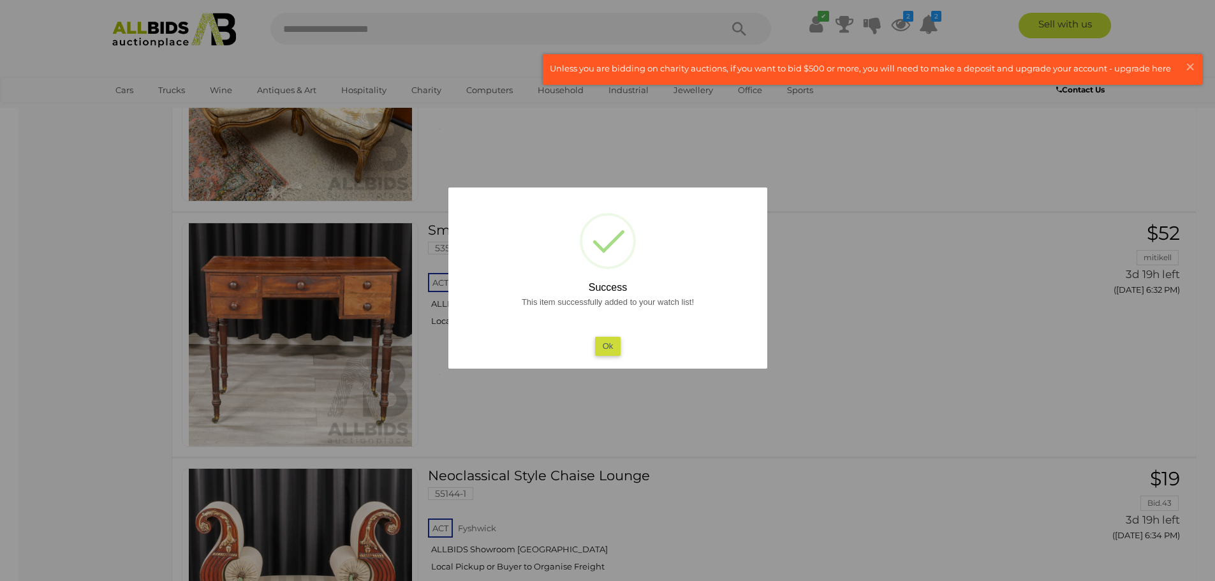
scroll to position [7114, 0]
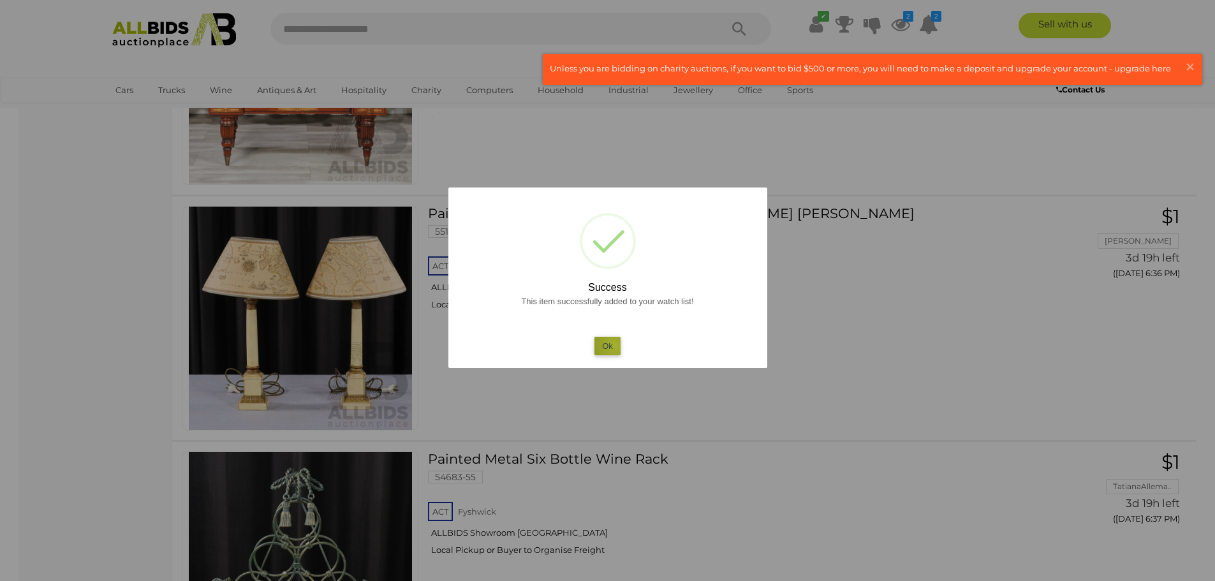
click at [615, 345] on button "Ok" at bounding box center [607, 346] width 26 height 18
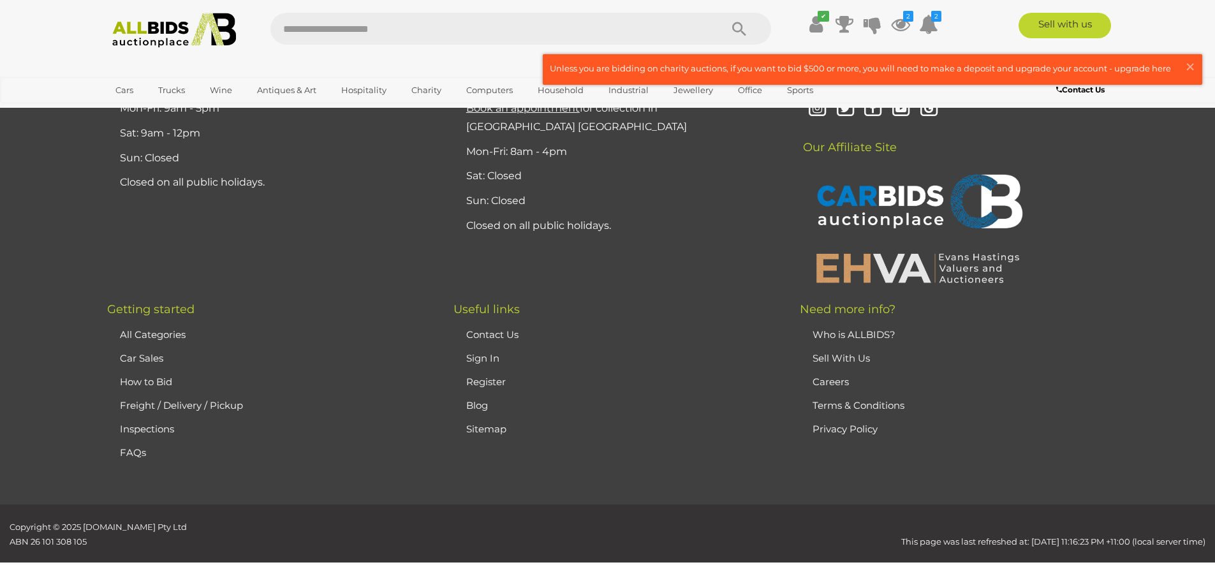
scroll to position [12172, 0]
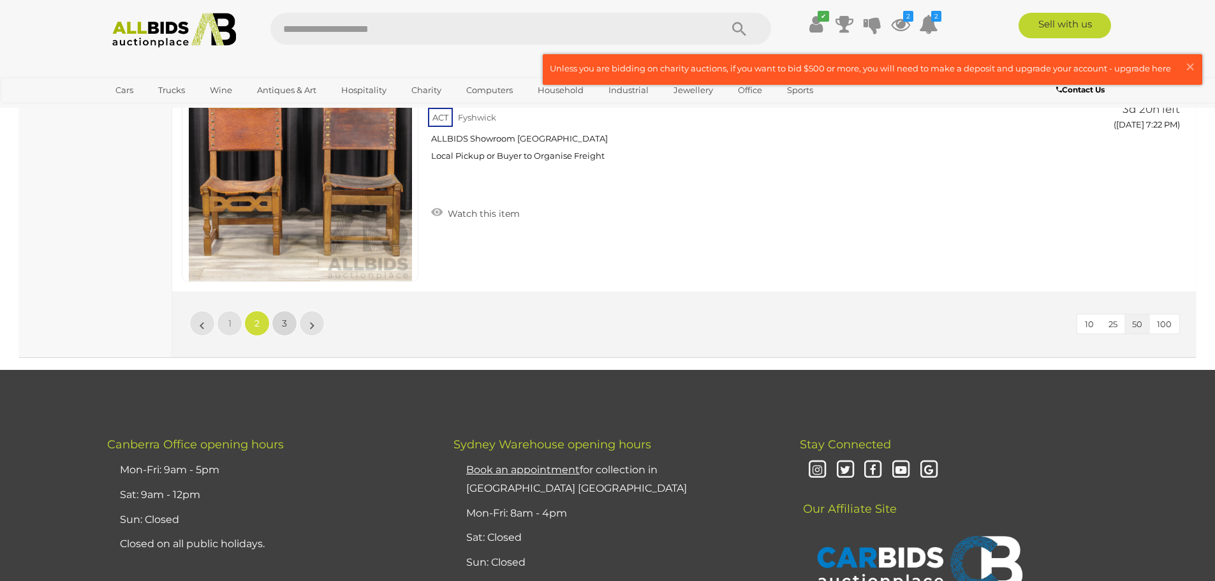
click at [281, 330] on link "3" at bounding box center [285, 323] width 26 height 26
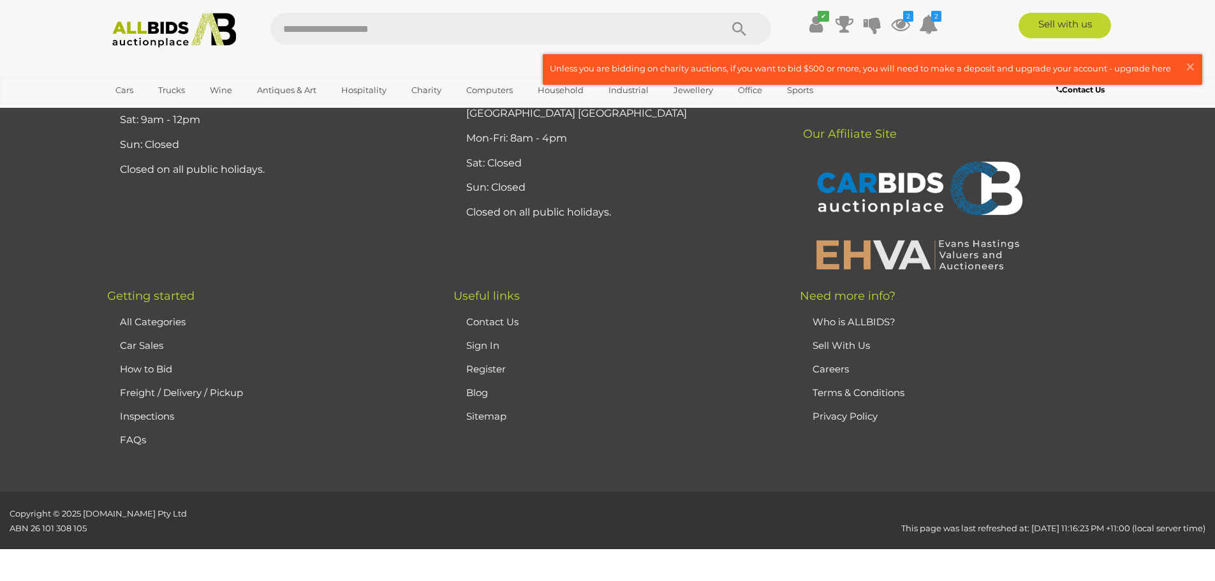
scroll to position [62, 0]
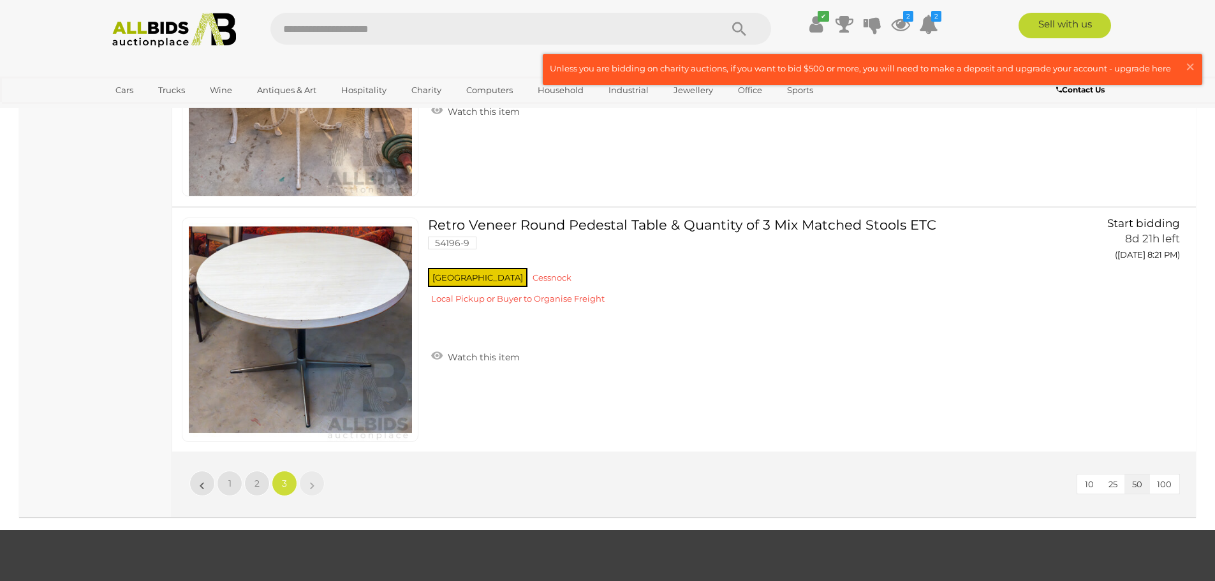
scroll to position [7289, 0]
